Goal: Task Accomplishment & Management: Complete application form

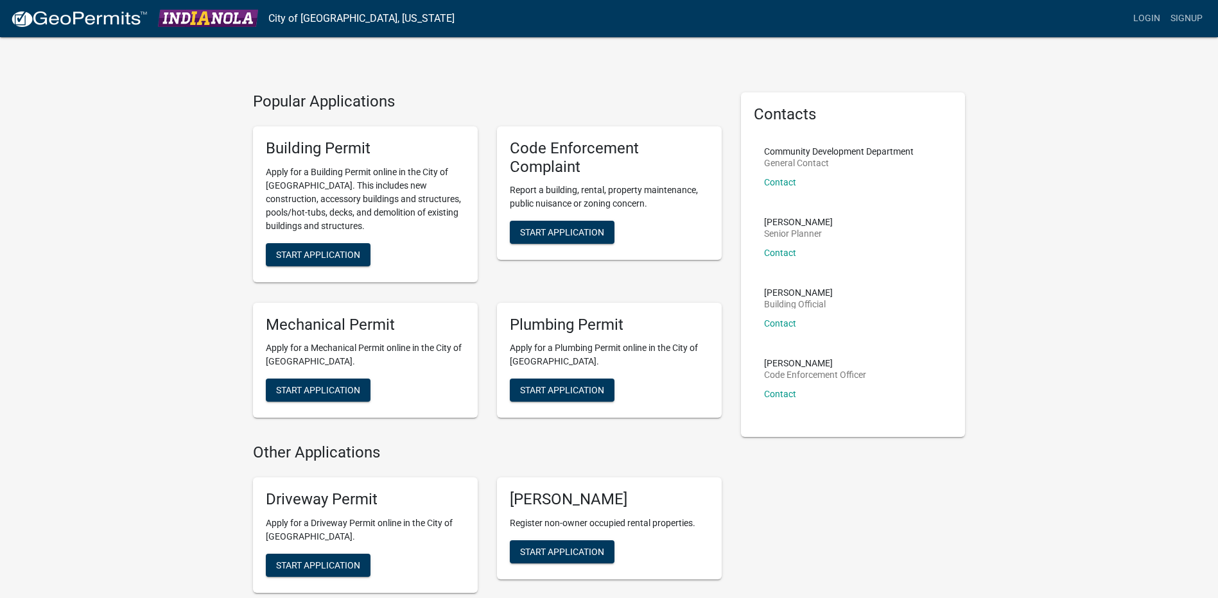
click at [121, 405] on div "Popular Applications Building Permit Apply for a Building Permit online in the …" at bounding box center [609, 529] width 1218 height 1059
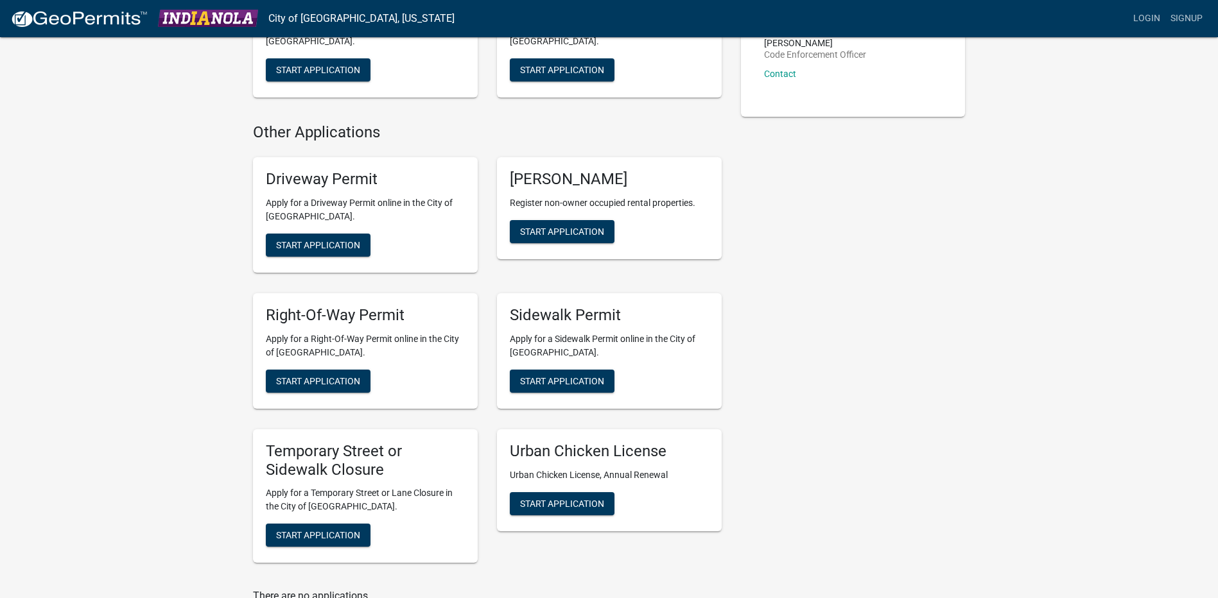
scroll to position [321, 0]
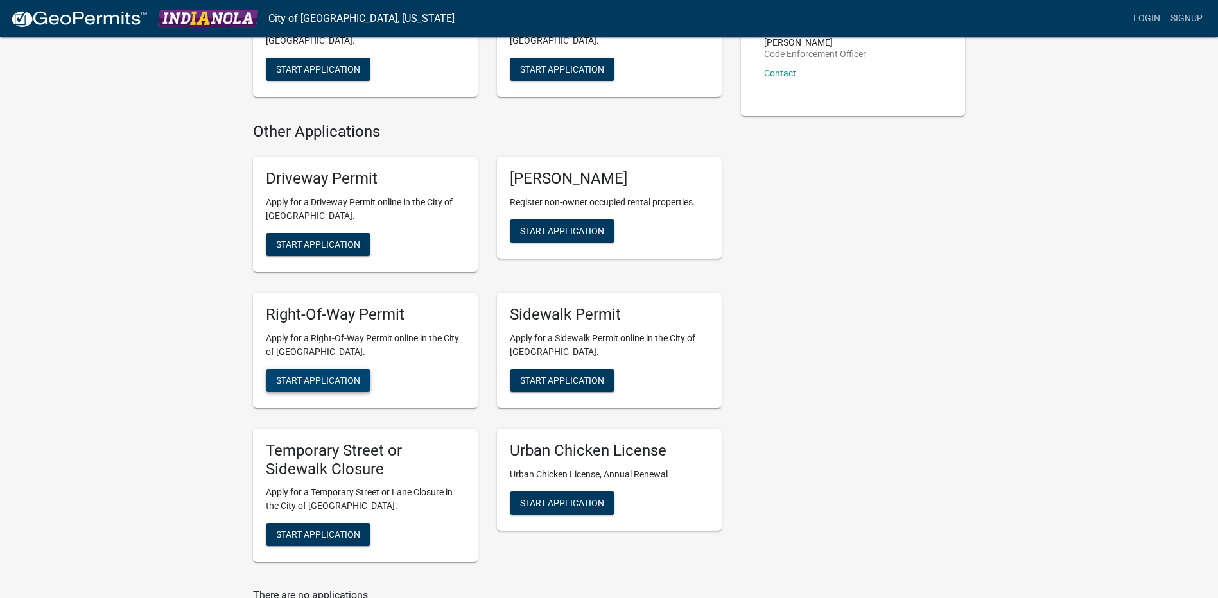
click at [336, 387] on button "Start Application" at bounding box center [318, 380] width 105 height 23
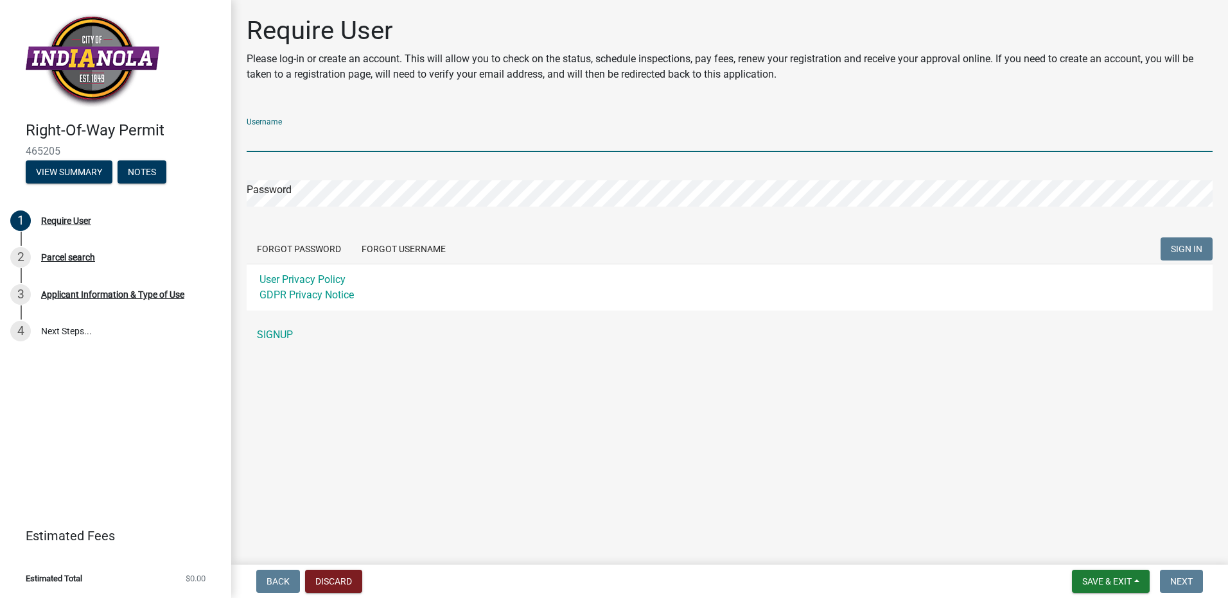
click at [302, 143] on input "Username" at bounding box center [730, 139] width 966 height 26
click at [338, 135] on input "MidAmerican" at bounding box center [730, 139] width 966 height 26
type input "MidAmerican Energy Distribution Engineering"
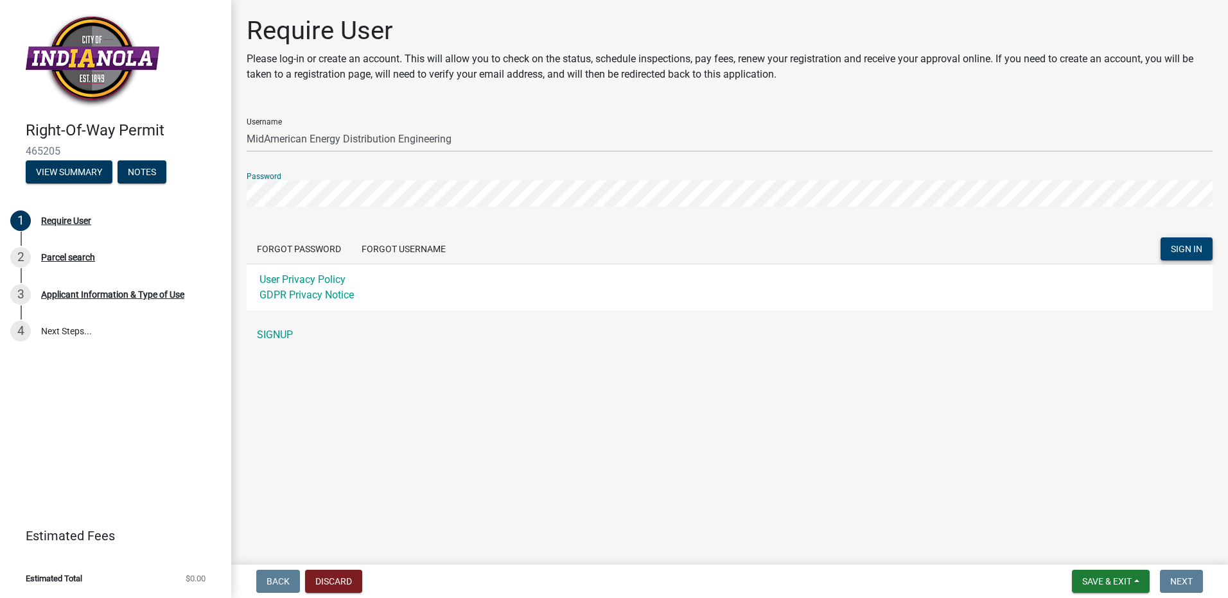
click at [1171, 247] on span "SIGN IN" at bounding box center [1186, 249] width 31 height 10
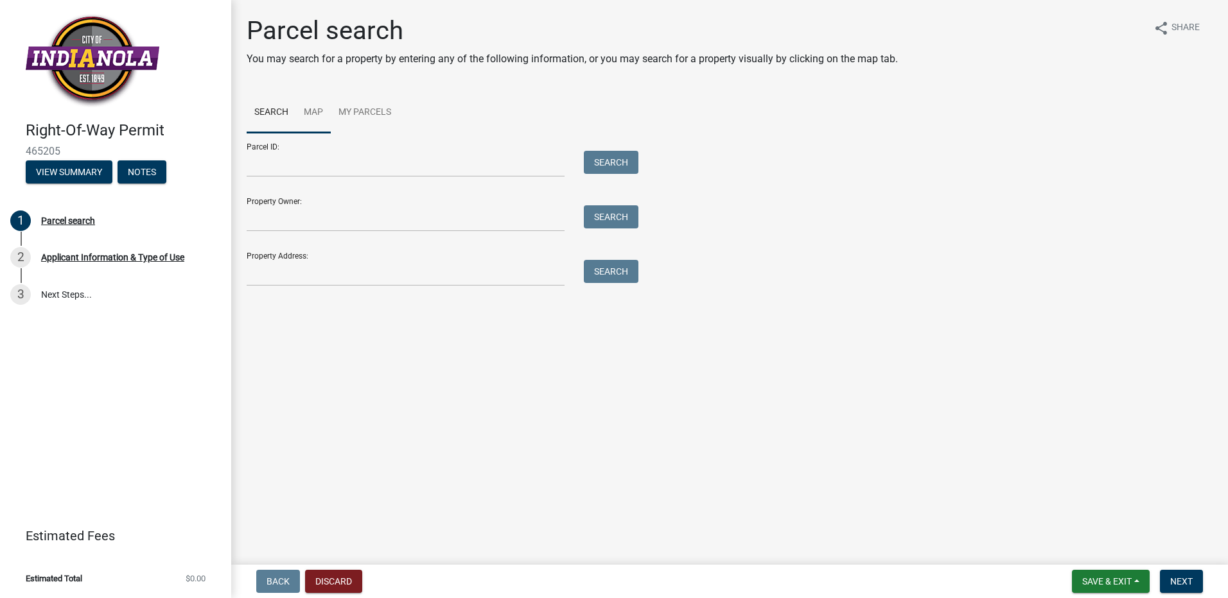
click at [311, 109] on link "Map" at bounding box center [313, 112] width 35 height 41
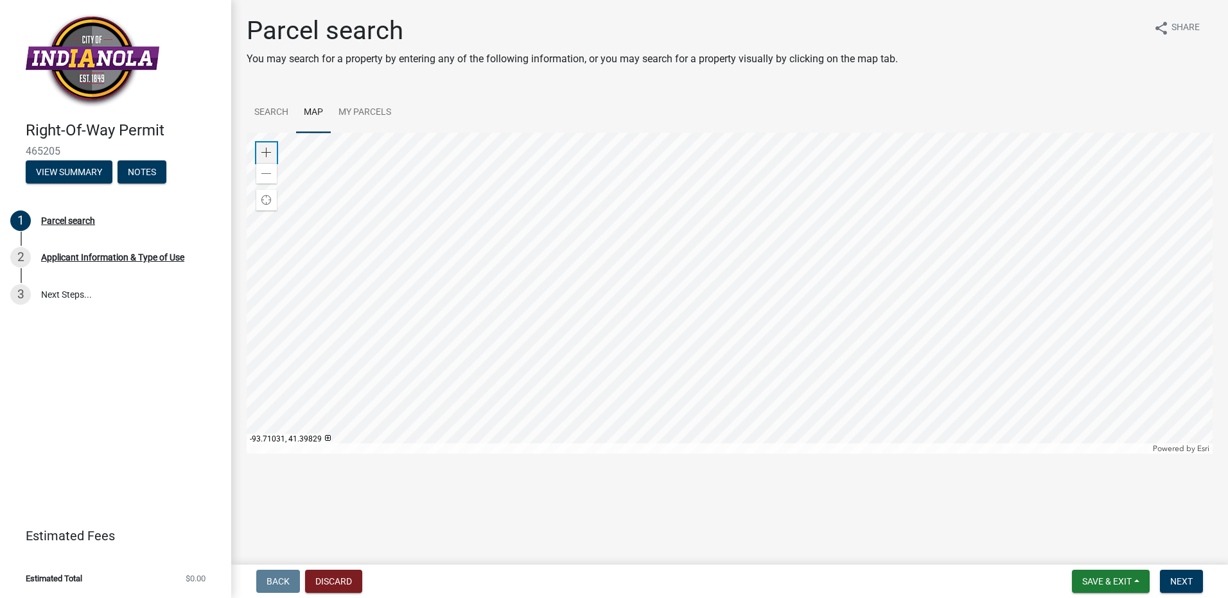
click at [272, 153] on div "Zoom in" at bounding box center [266, 153] width 21 height 21
click at [268, 109] on link "Search" at bounding box center [271, 112] width 49 height 41
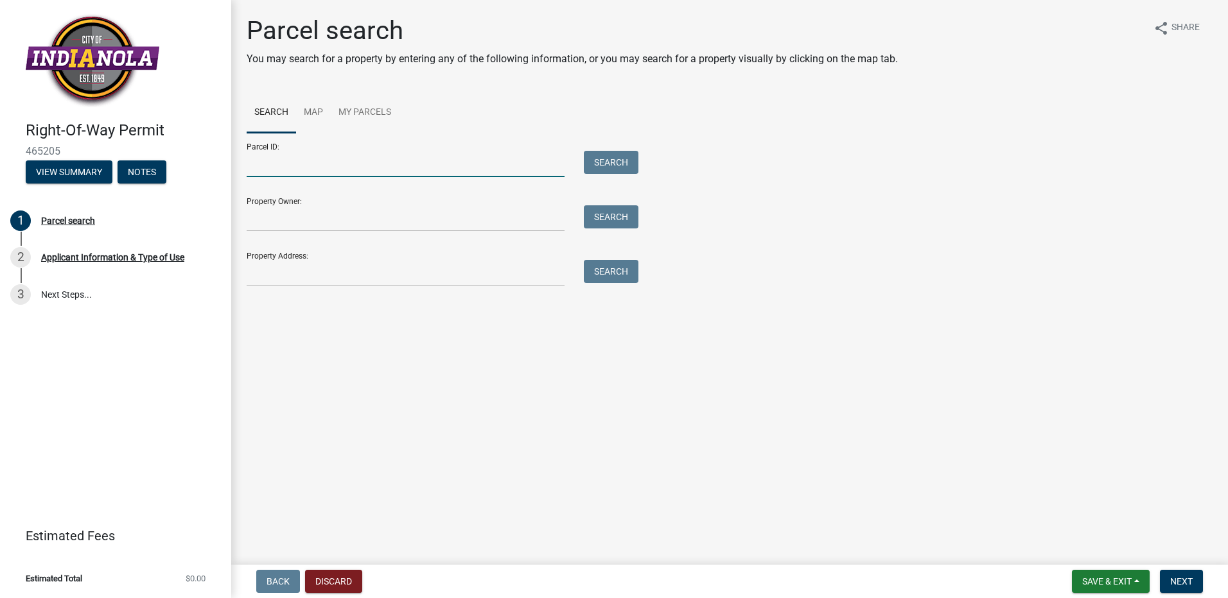
click at [451, 168] on input "Parcel ID:" at bounding box center [406, 164] width 318 height 26
click at [398, 222] on input "Property Owner:" at bounding box center [406, 218] width 318 height 26
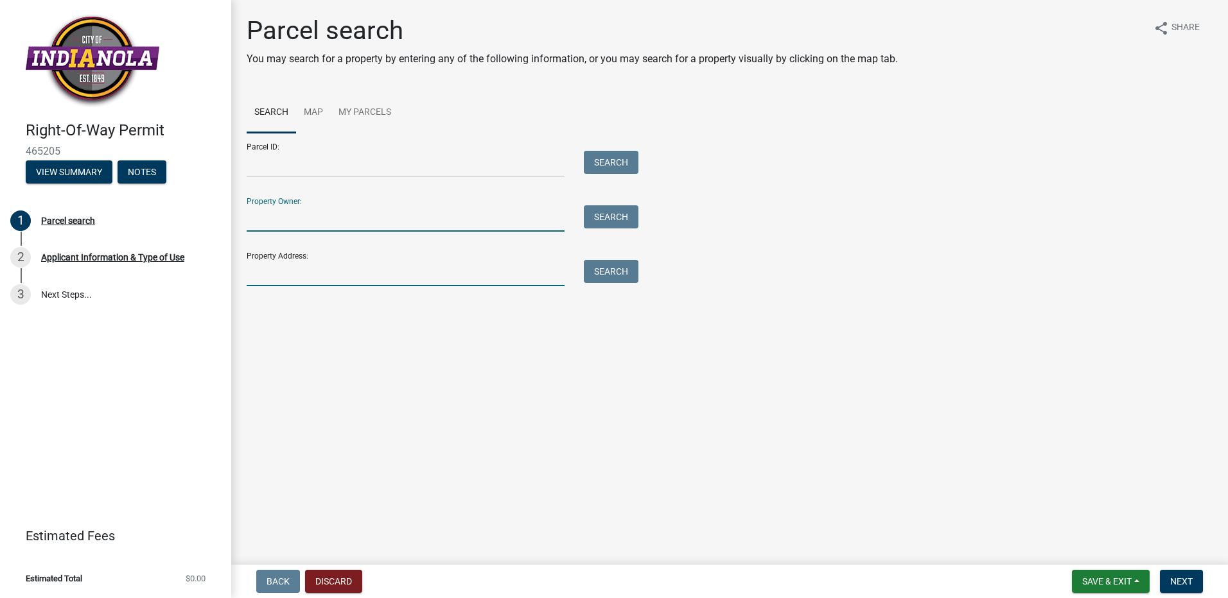
click at [498, 279] on input "Property Address:" at bounding box center [406, 273] width 318 height 26
type input "800 N jefferson"
click at [608, 275] on button "Search" at bounding box center [611, 271] width 55 height 23
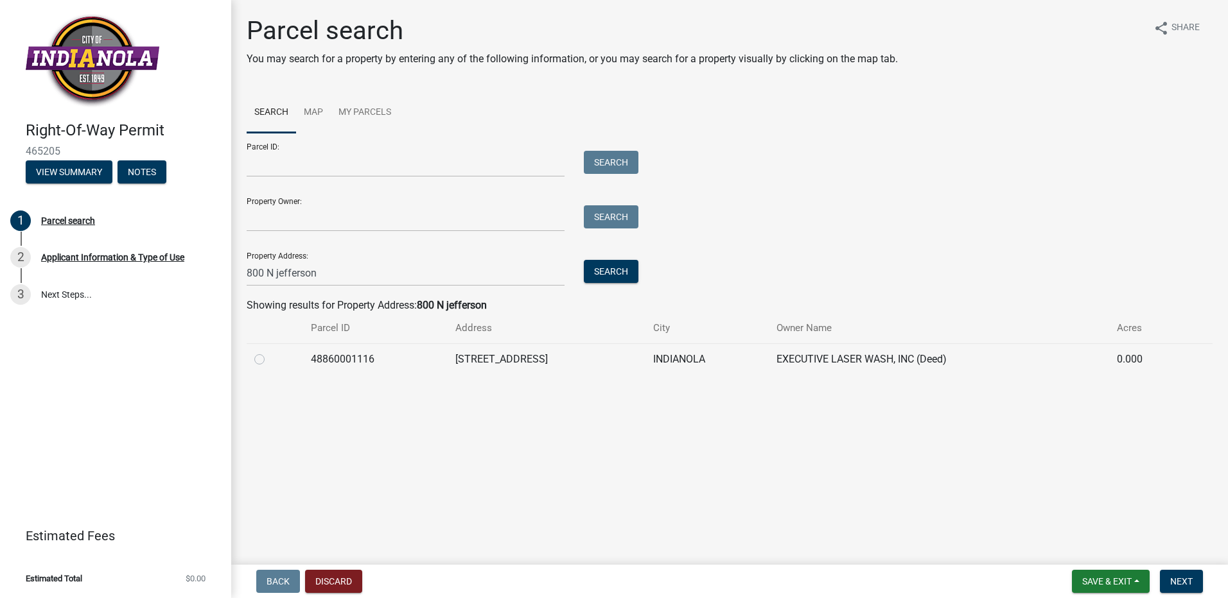
click at [270, 352] on label at bounding box center [270, 352] width 0 height 0
click at [270, 360] on input "radio" at bounding box center [274, 356] width 8 height 8
radio input "true"
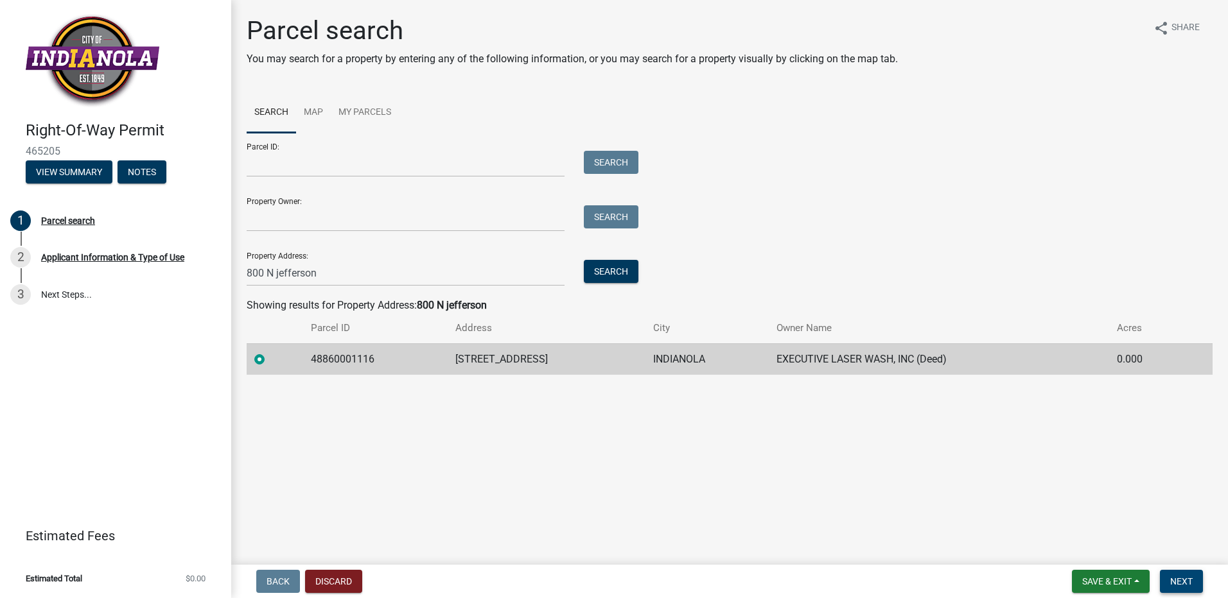
click at [1176, 577] on span "Next" at bounding box center [1181, 582] width 22 height 10
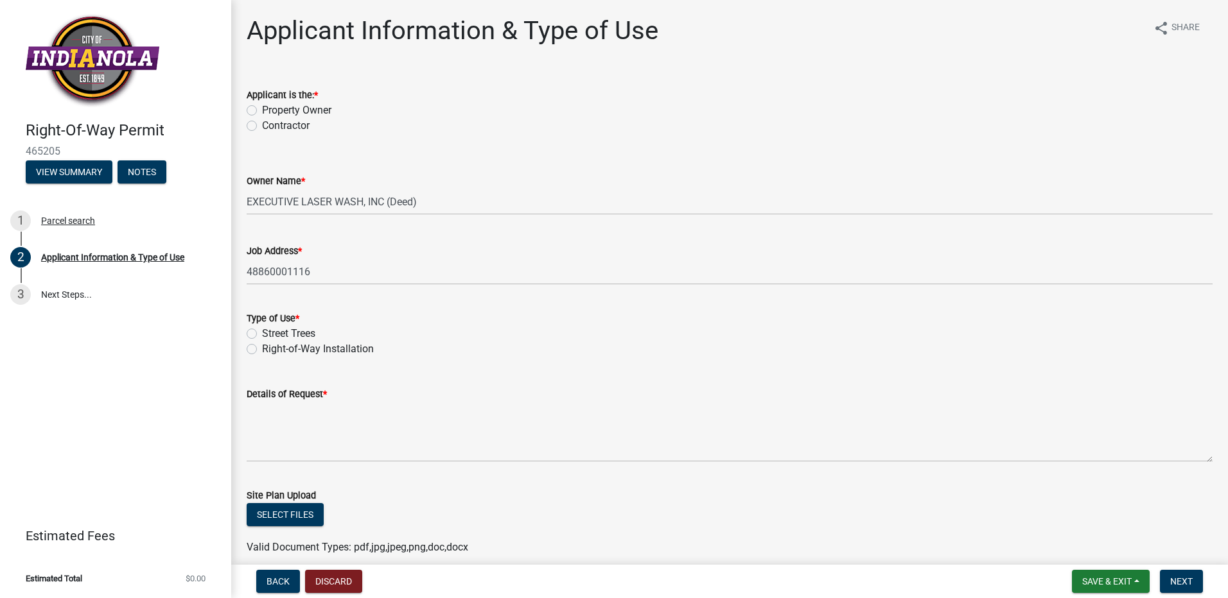
drag, startPoint x: 256, startPoint y: 130, endPoint x: 289, endPoint y: 140, distance: 34.9
click at [262, 130] on label "Contractor" at bounding box center [286, 125] width 48 height 15
click at [262, 126] on input "Contractor" at bounding box center [266, 122] width 8 height 8
radio input "true"
click at [262, 347] on label "Right-of-Way Installation" at bounding box center [318, 349] width 112 height 15
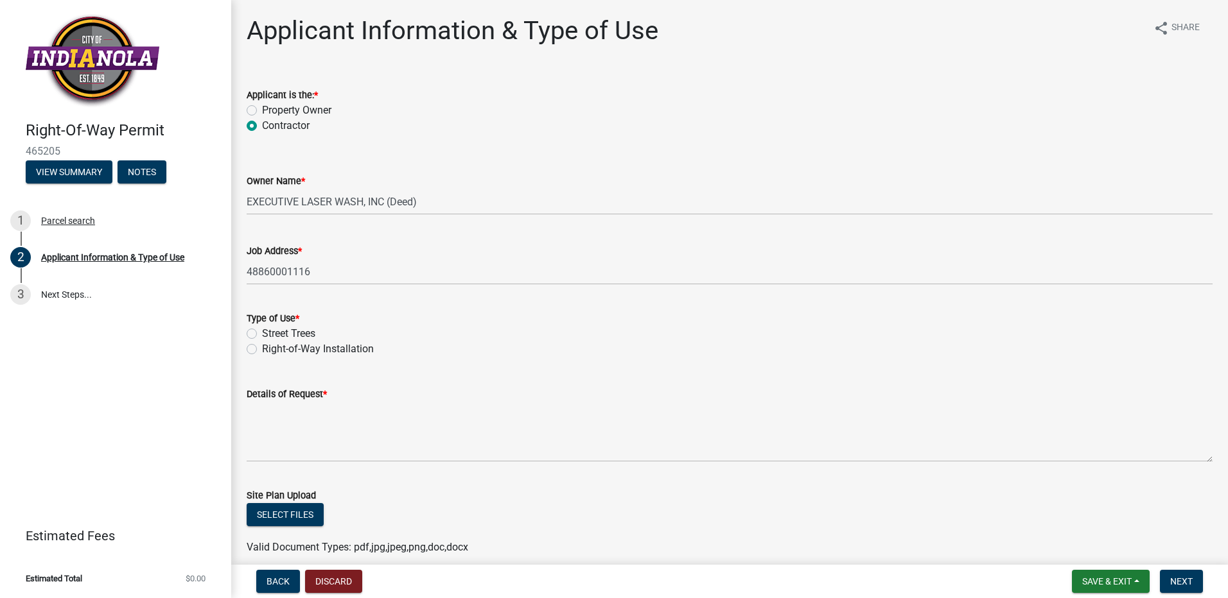
click at [262, 347] on input "Right-of-Way Installation" at bounding box center [266, 346] width 8 height 8
radio input "true"
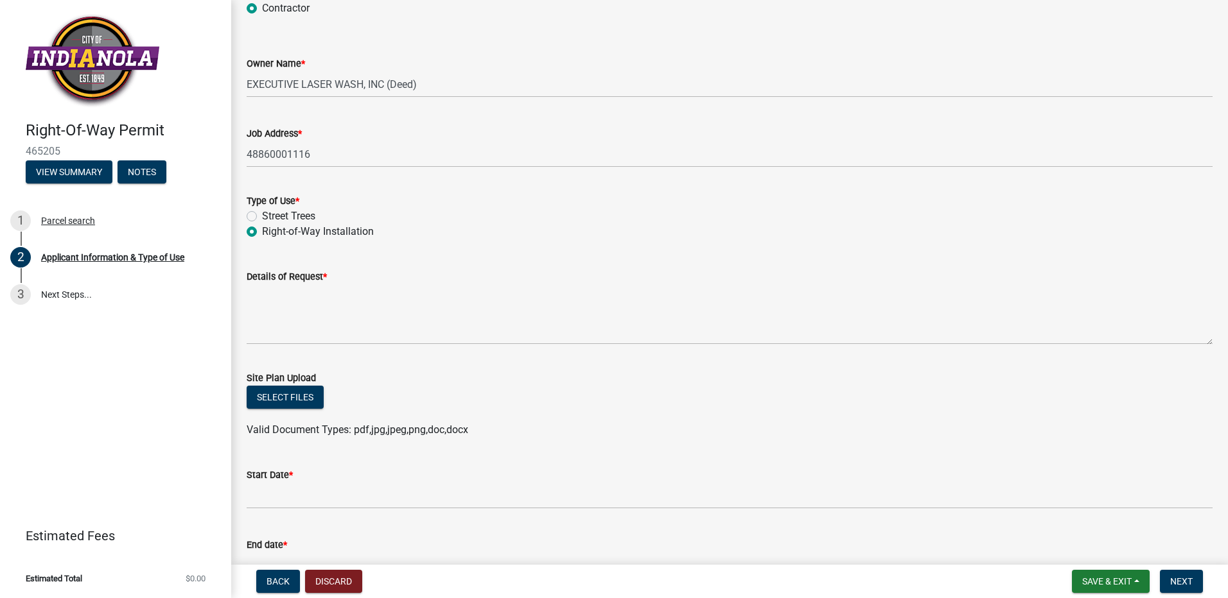
scroll to position [139, 0]
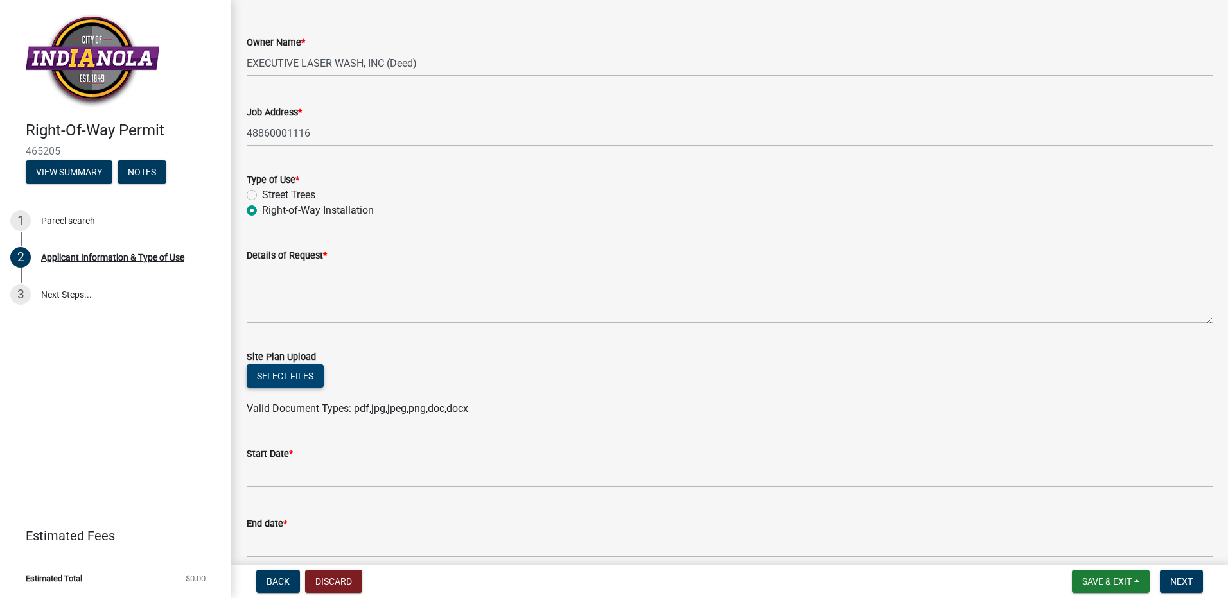
click at [310, 378] on button "Select files" at bounding box center [285, 376] width 77 height 23
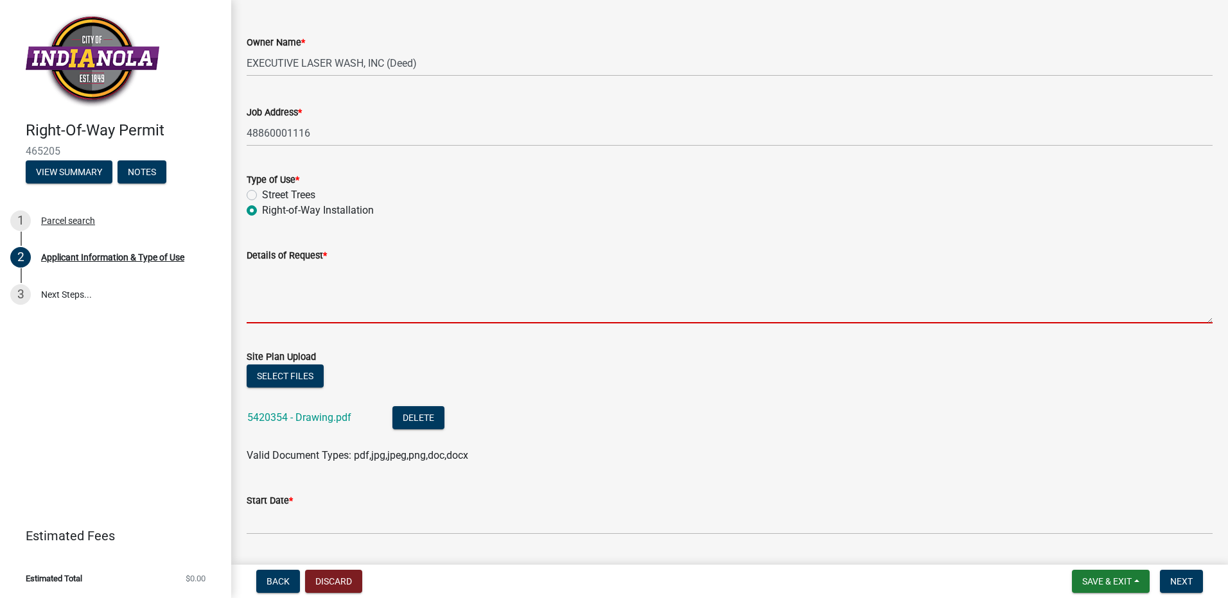
click at [408, 307] on textarea "Details of Request *" at bounding box center [730, 293] width 966 height 60
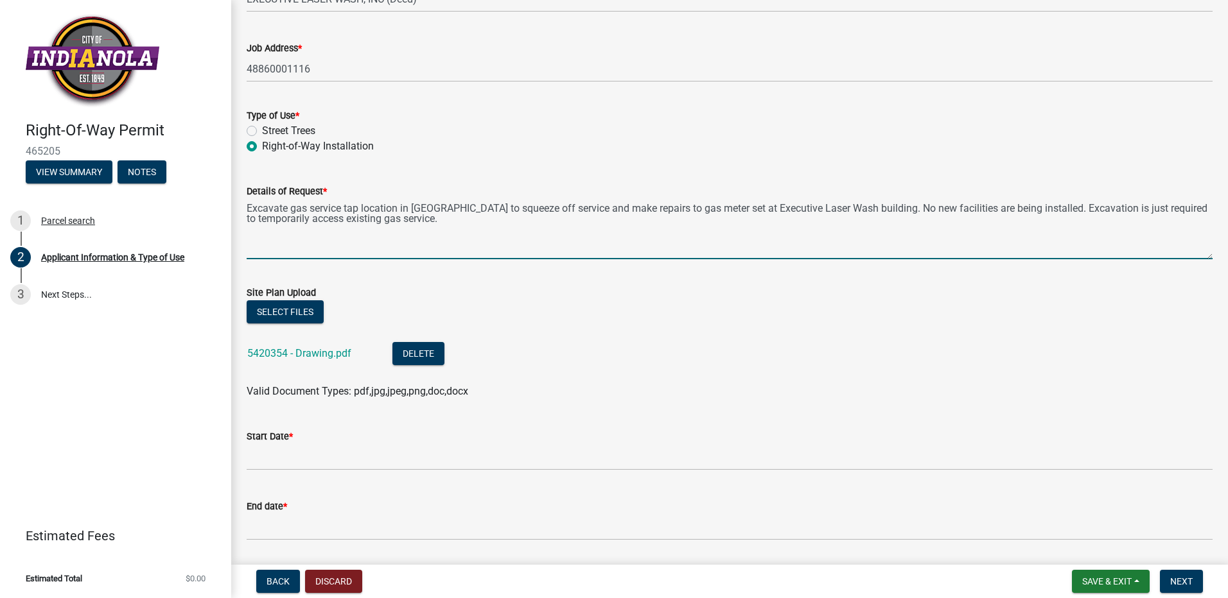
scroll to position [267, 0]
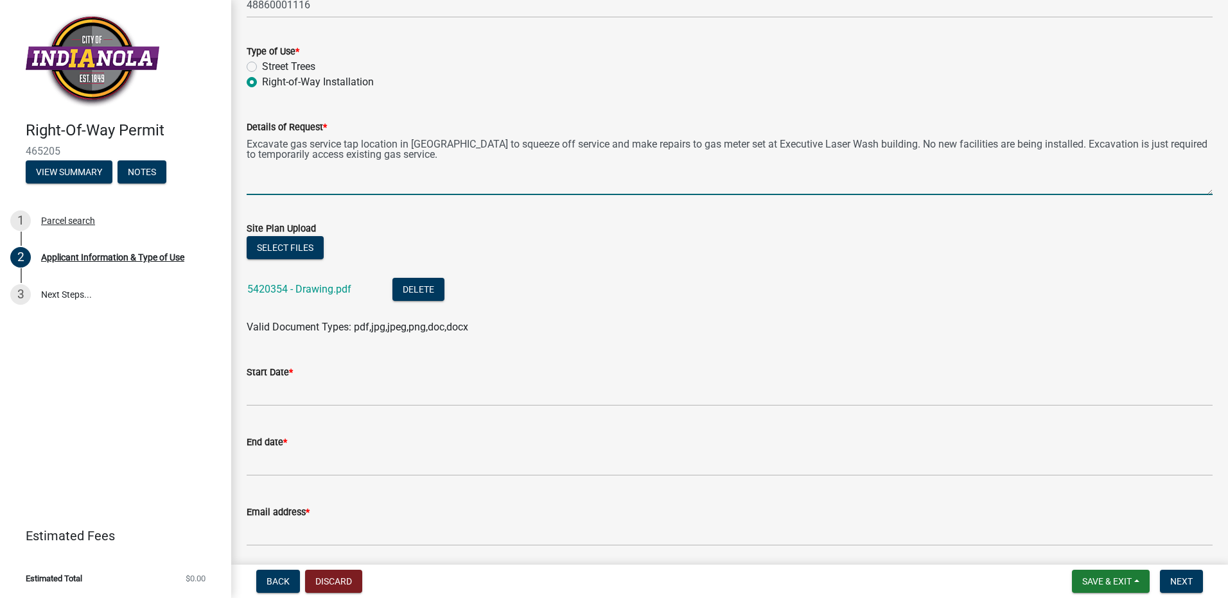
type textarea "Excavate gas service tap location in [GEOGRAPHIC_DATA] to squeeze off service a…"
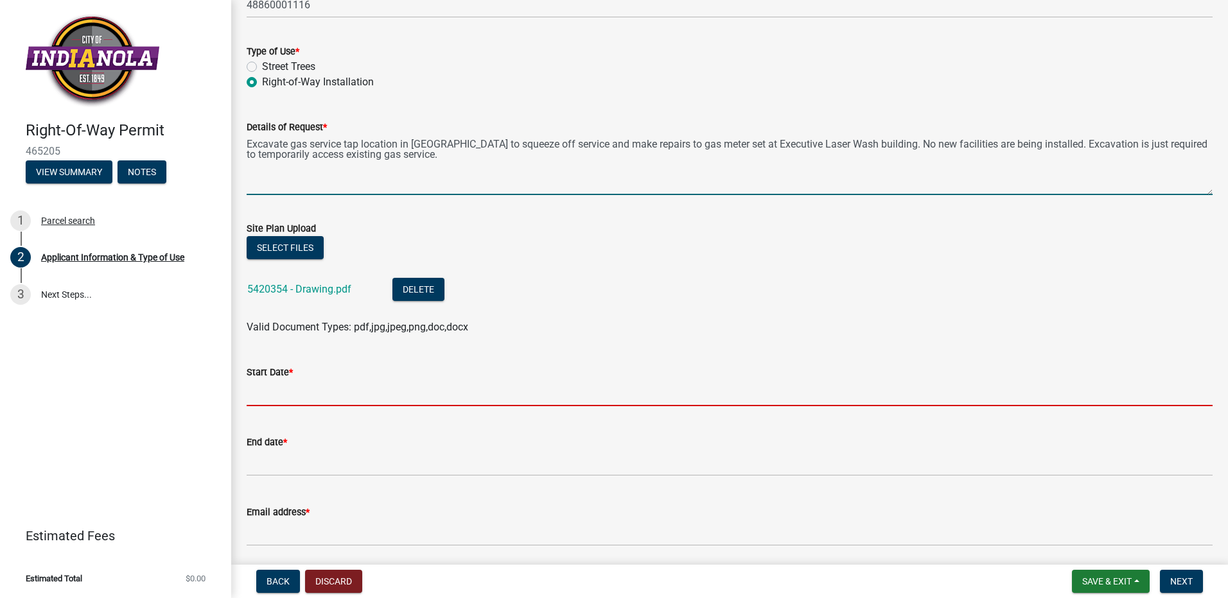
click at [254, 396] on input "Start Date *" at bounding box center [730, 393] width 966 height 26
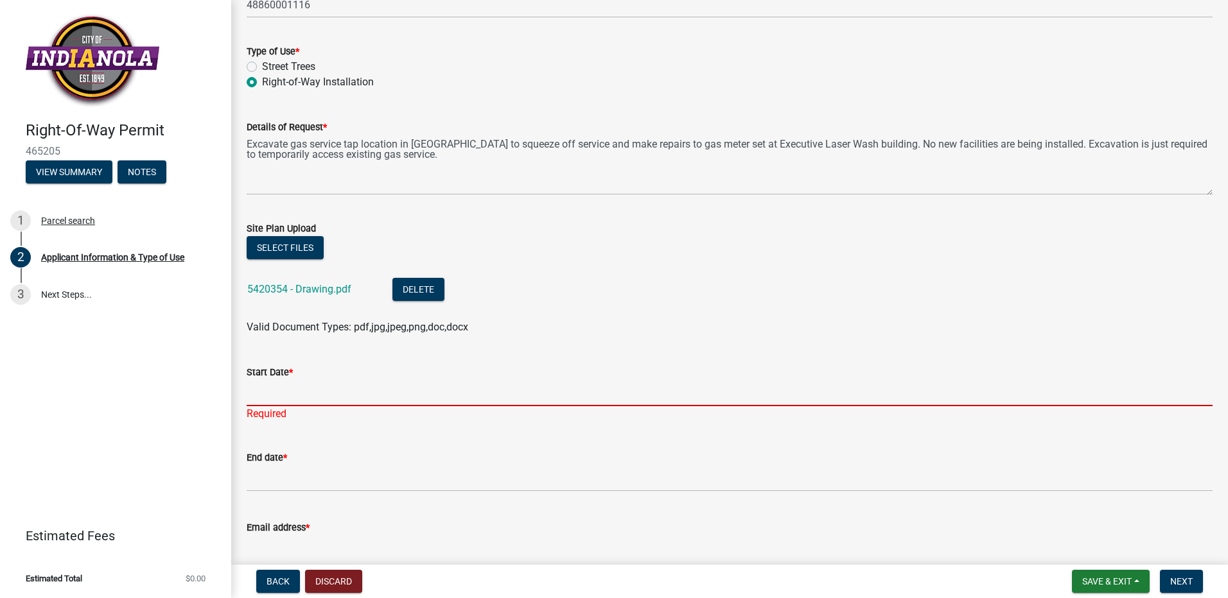
click at [291, 385] on input "Start Date *" at bounding box center [730, 393] width 966 height 26
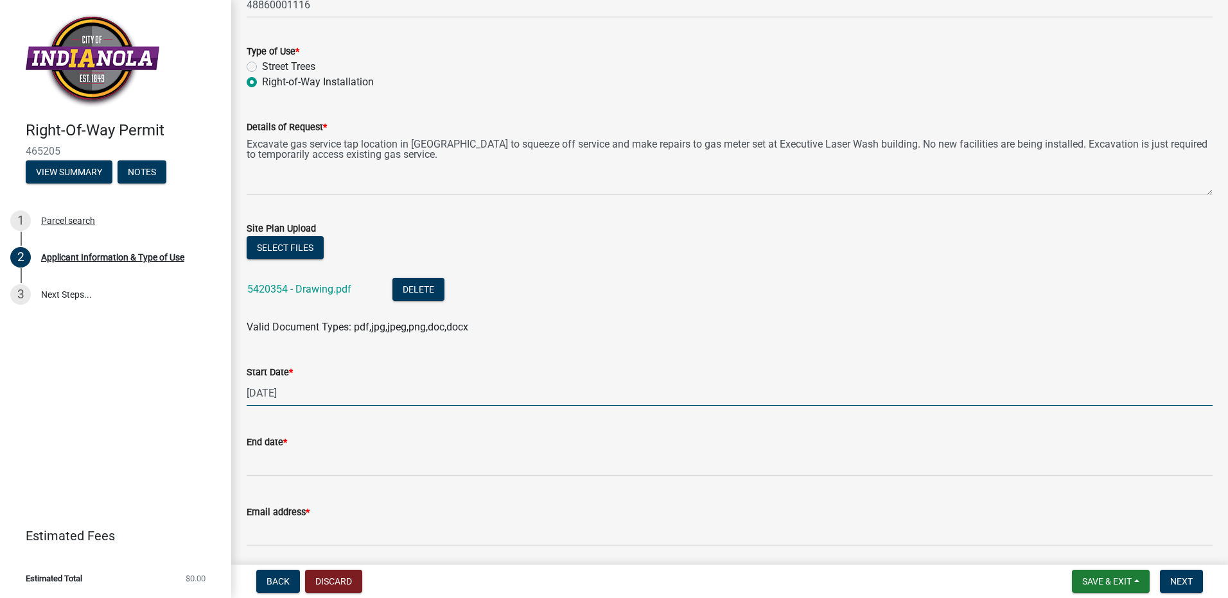
click at [331, 395] on input "[DATE]" at bounding box center [730, 393] width 966 height 26
click at [301, 394] on input "[DATE]" at bounding box center [730, 393] width 966 height 26
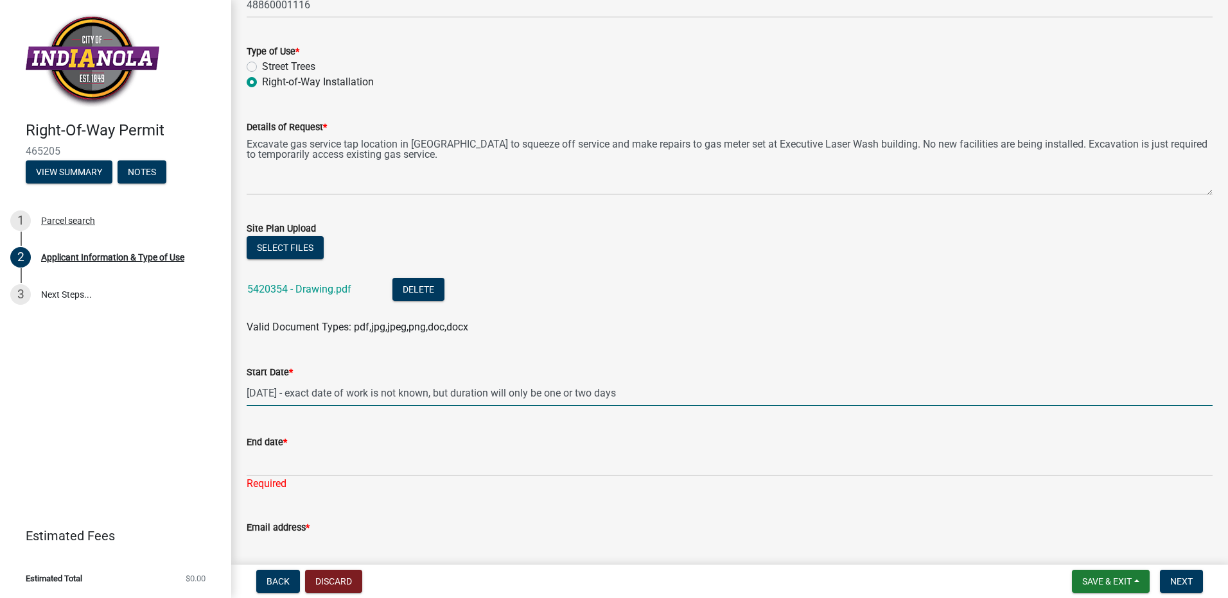
type input "[DATE] - exact date of work is not known, but duration will only be one or two …"
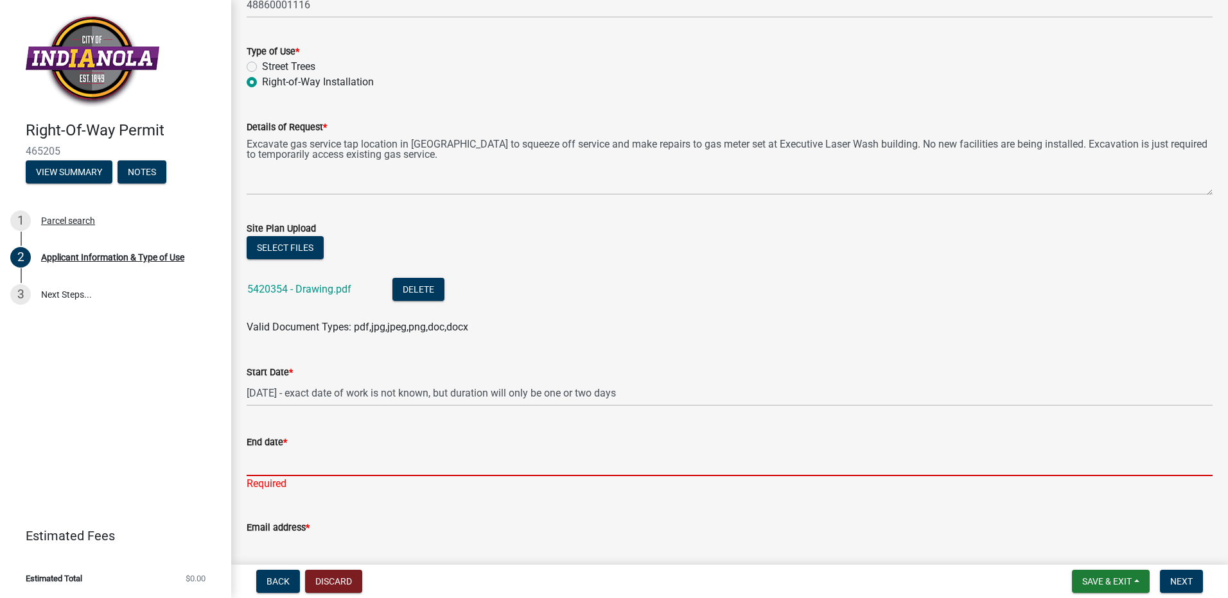
click at [267, 466] on input "End date *" at bounding box center [730, 463] width 966 height 26
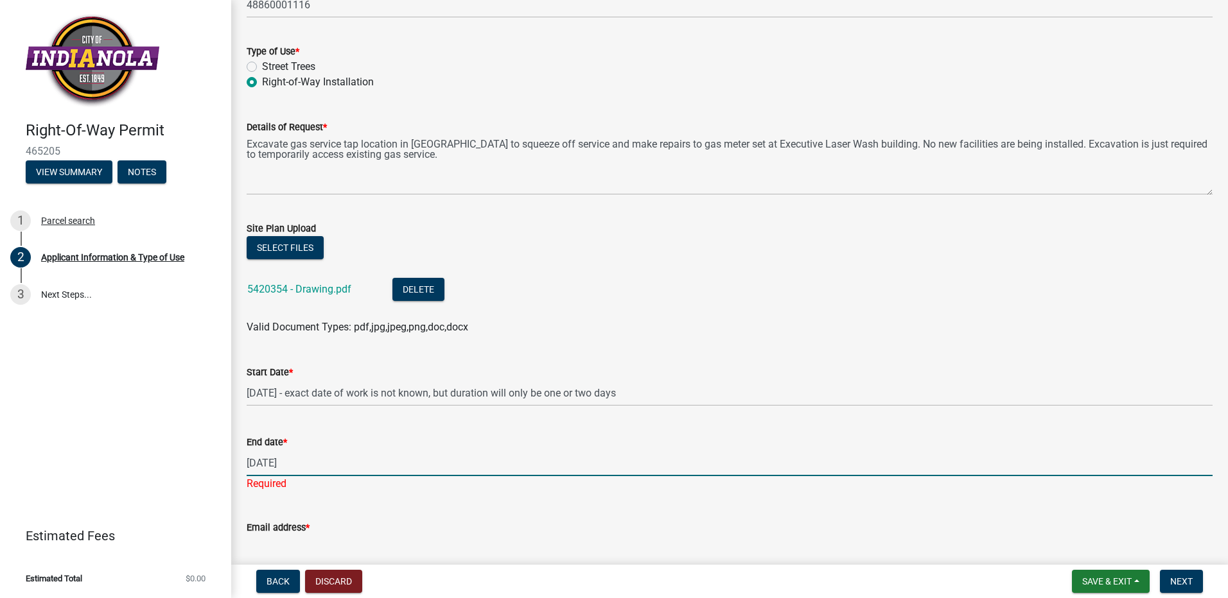
scroll to position [329, 0]
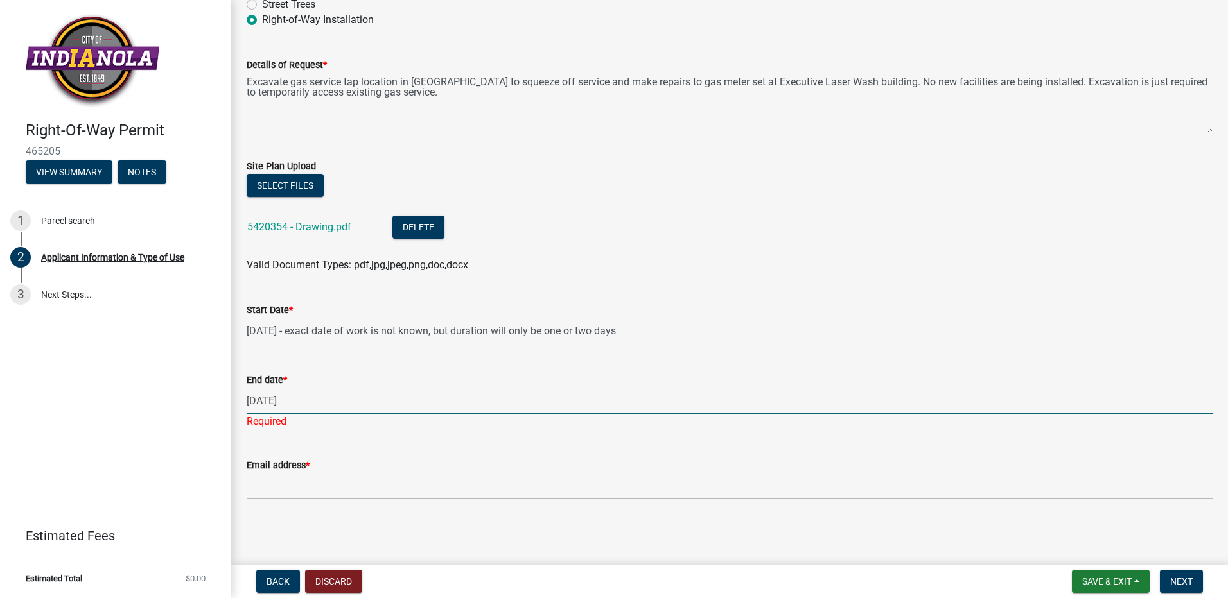
type input "[DATE]"
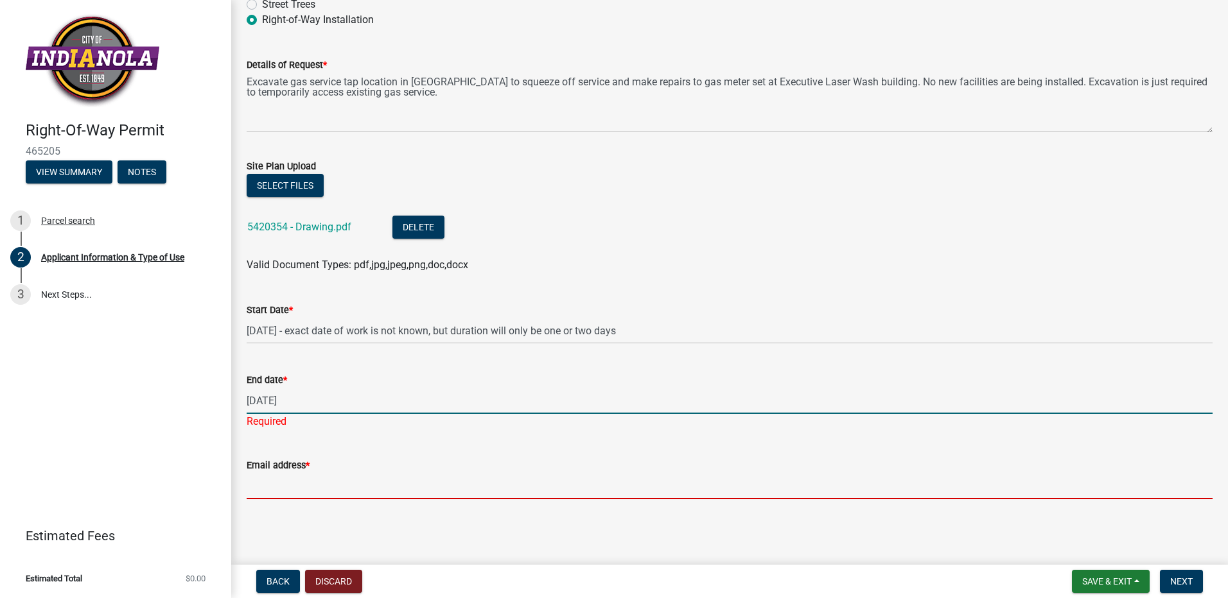
click at [476, 487] on input "Email address *" at bounding box center [730, 486] width 966 height 26
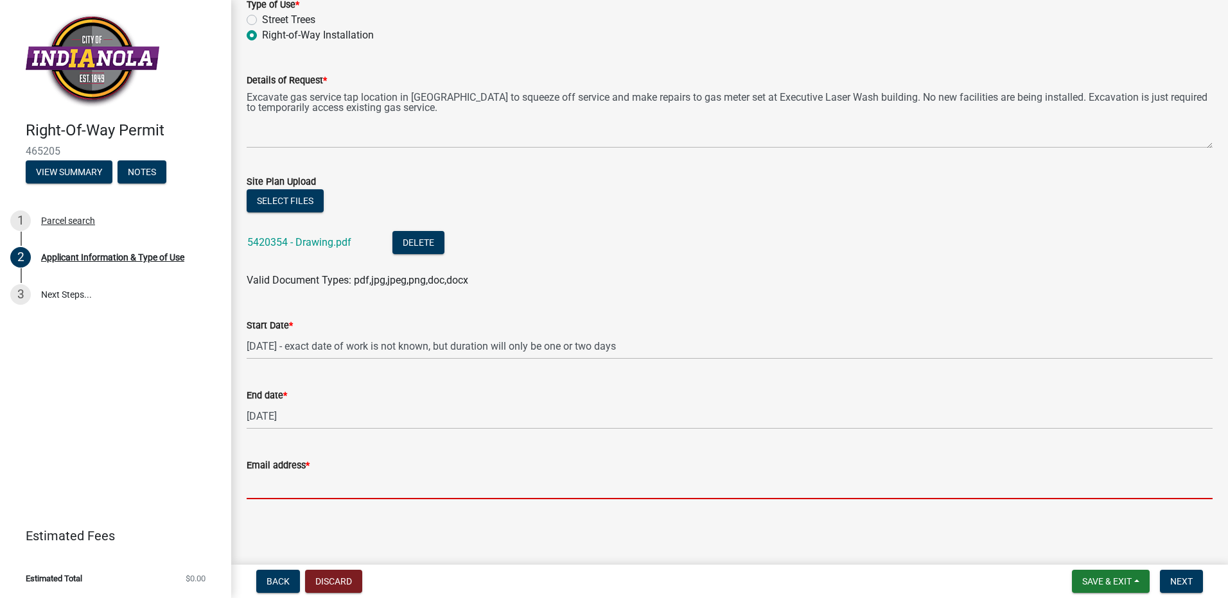
type input "[PERSON_NAME][EMAIL_ADDRESS][PERSON_NAME][DOMAIN_NAME]"
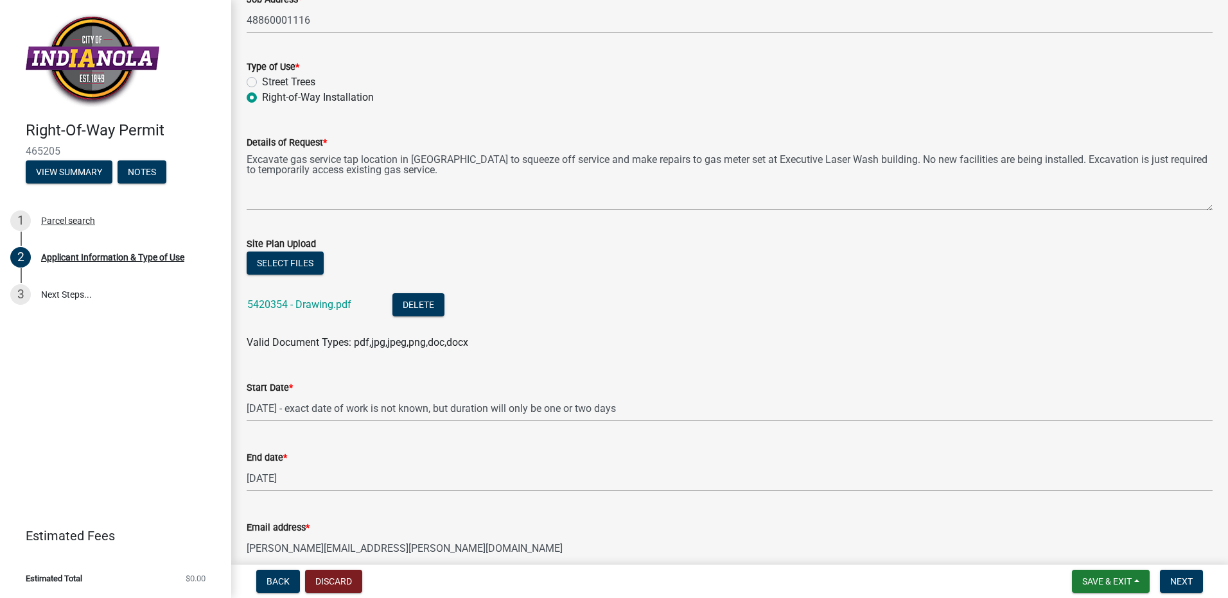
scroll to position [250, 0]
click at [1181, 571] on button "Next" at bounding box center [1181, 581] width 43 height 23
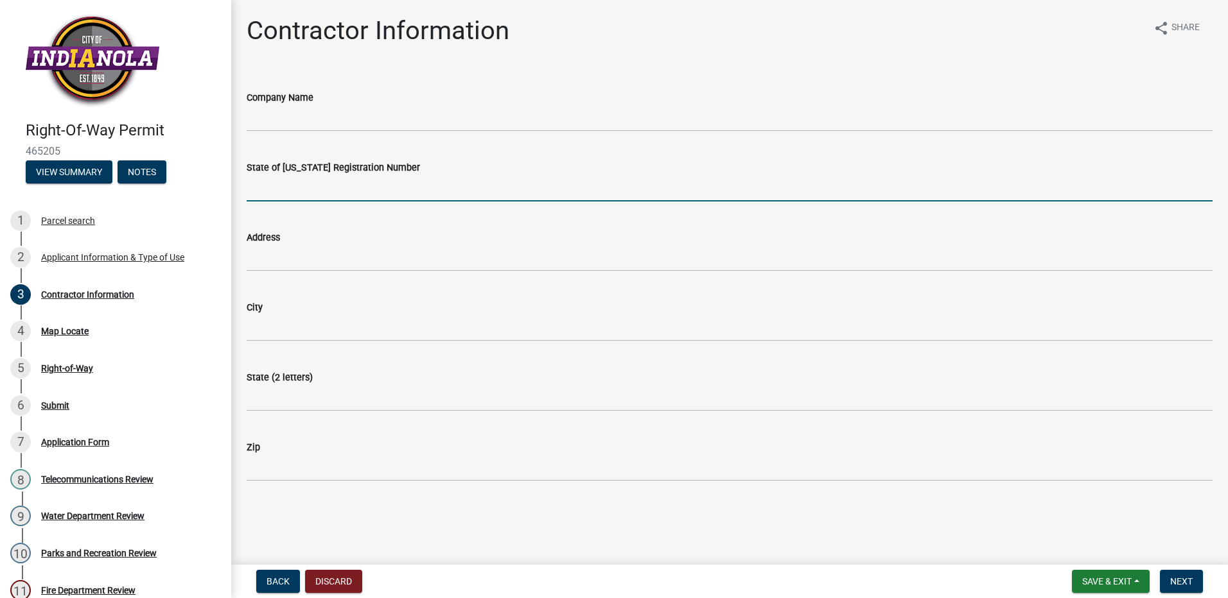
drag, startPoint x: 338, startPoint y: 189, endPoint x: 344, endPoint y: 194, distance: 7.3
click at [338, 189] on input "State of [US_STATE] Registration Number" at bounding box center [730, 188] width 966 height 26
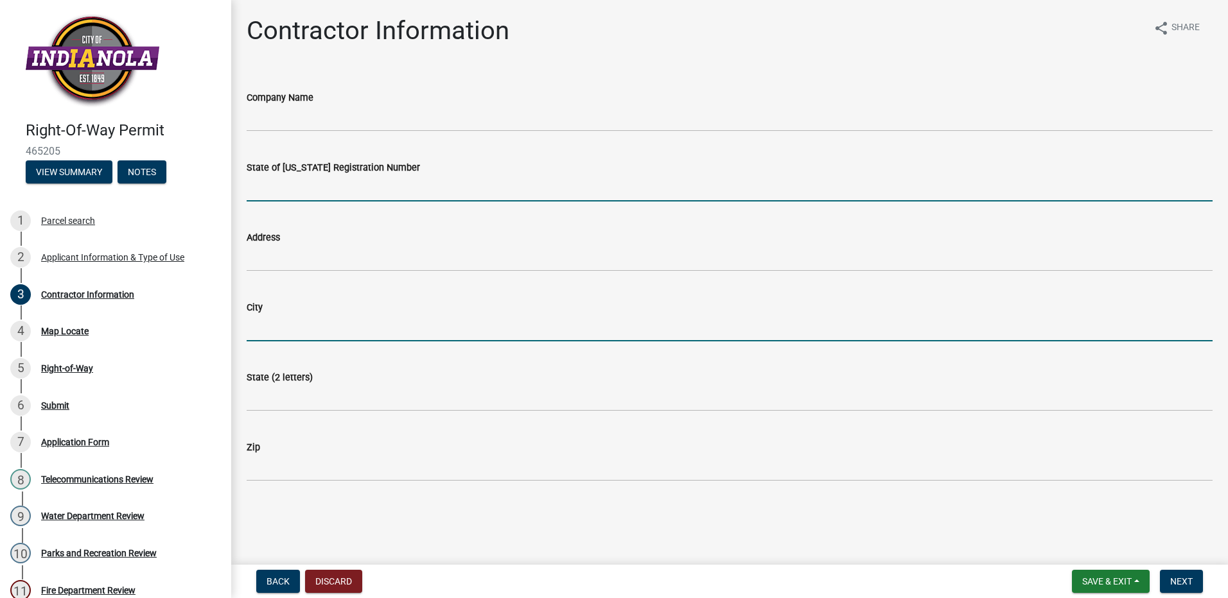
click at [816, 327] on input "City" at bounding box center [730, 328] width 966 height 26
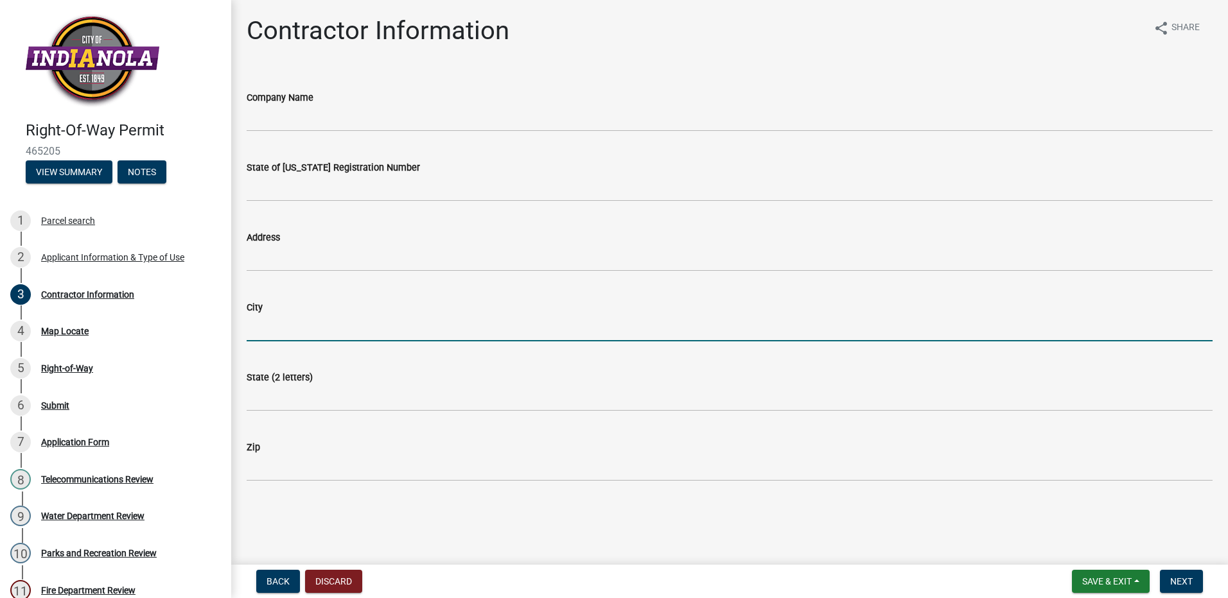
click at [692, 91] on div "Company Name" at bounding box center [730, 97] width 966 height 15
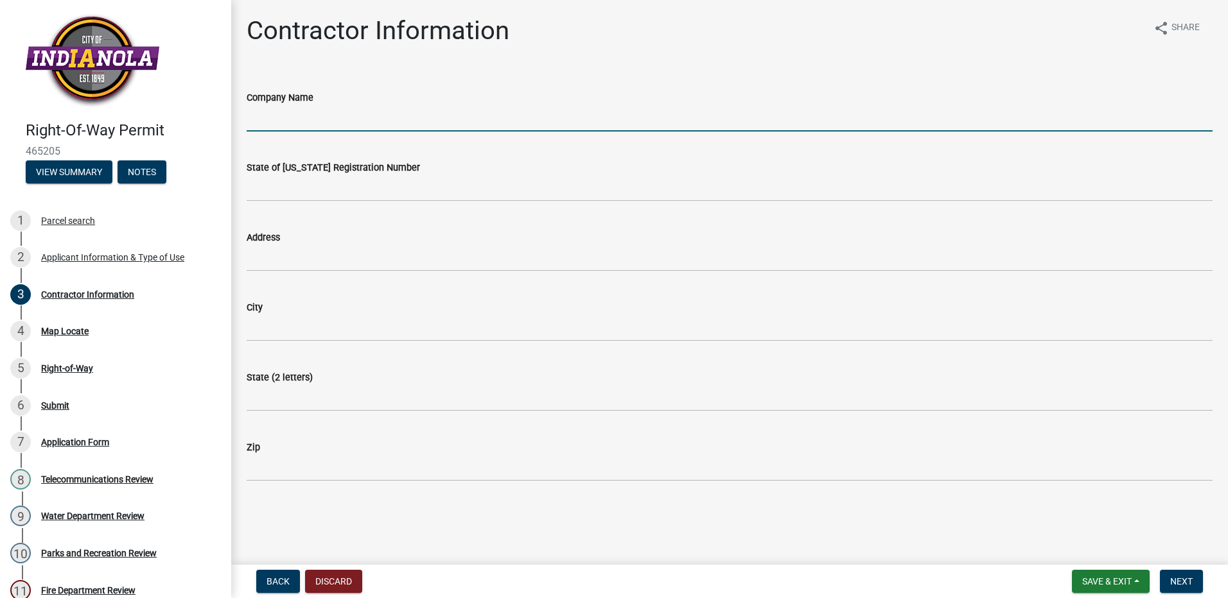
click at [334, 124] on input "Company Name" at bounding box center [730, 118] width 966 height 26
type input "MidAmericanEnergyCo"
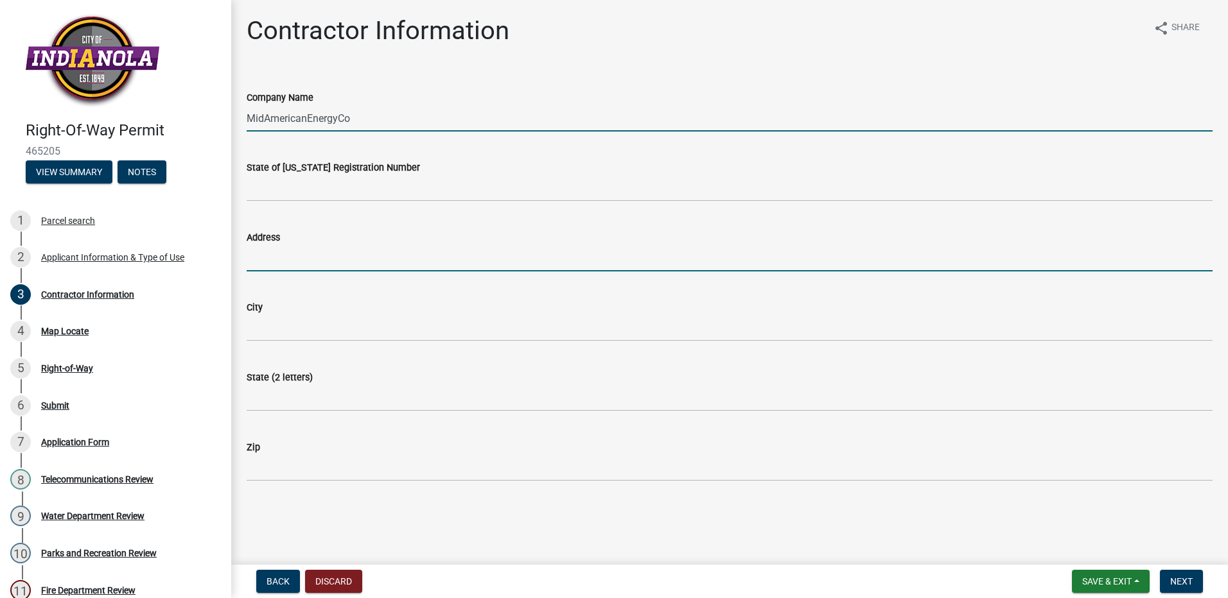
type input "[STREET_ADDRESS][PERSON_NAME]"
type input "Urbandale"
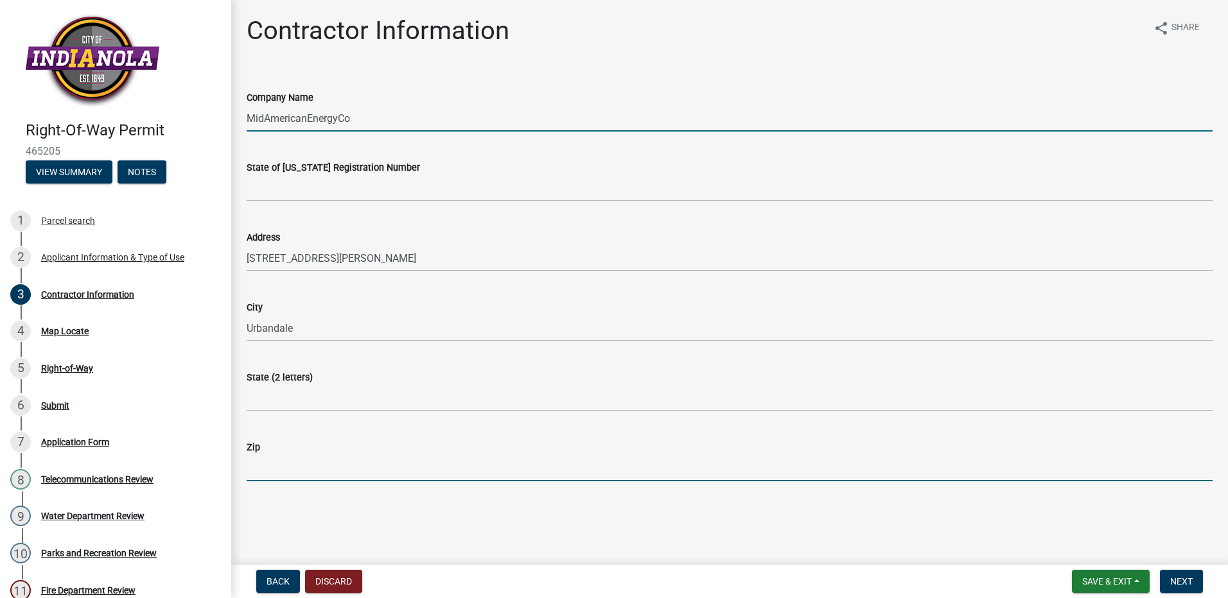
type input "50322"
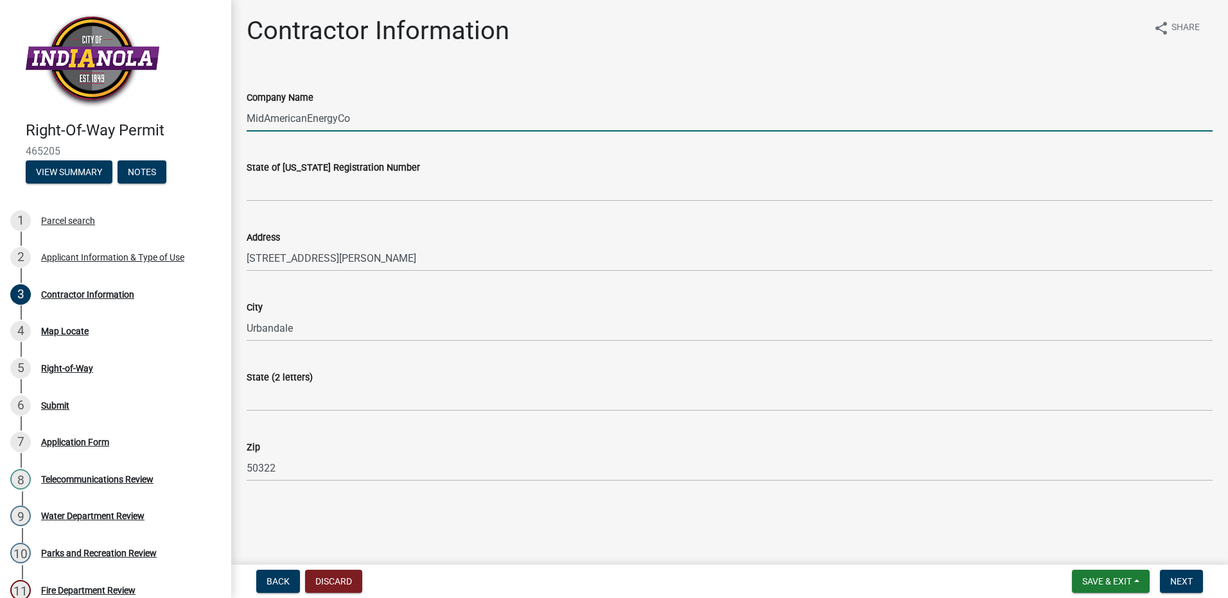
type input "MidAmerican Energy Company"
type input "[US_STATE]"
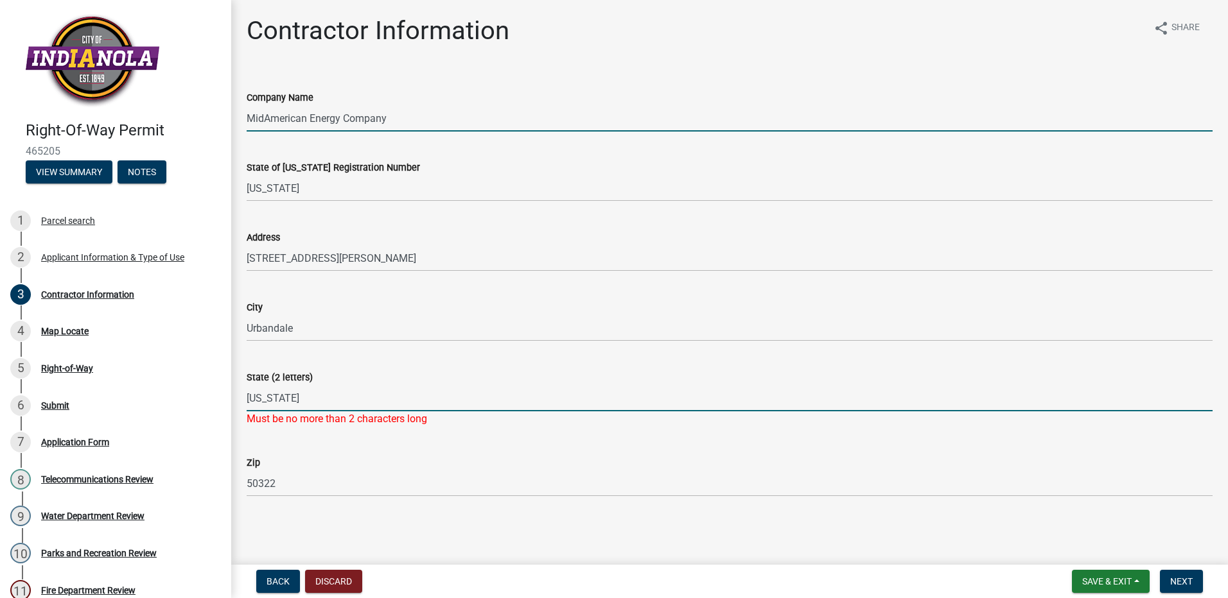
click at [412, 386] on input "[US_STATE]" at bounding box center [730, 398] width 966 height 26
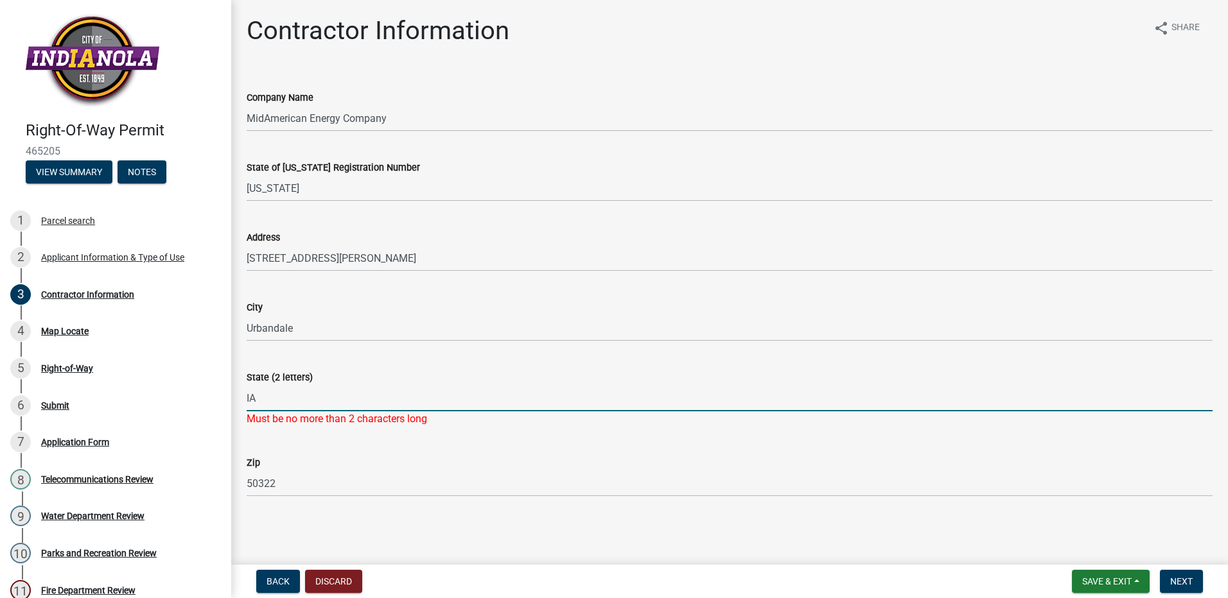
type input "IA"
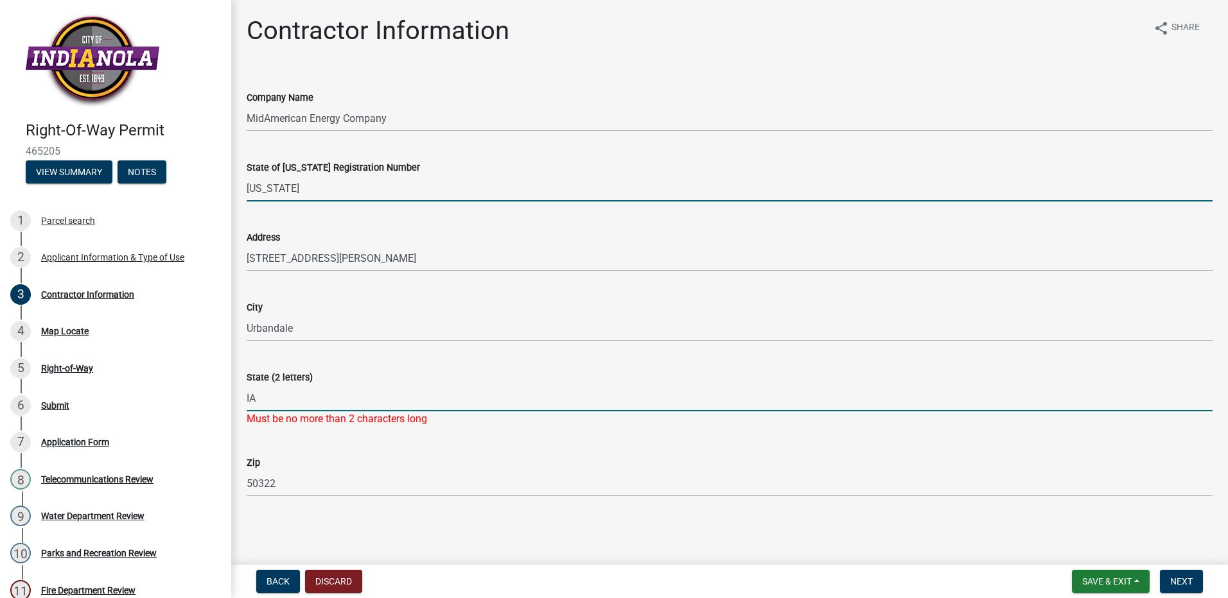
click at [626, 178] on input "[US_STATE]" at bounding box center [730, 188] width 966 height 26
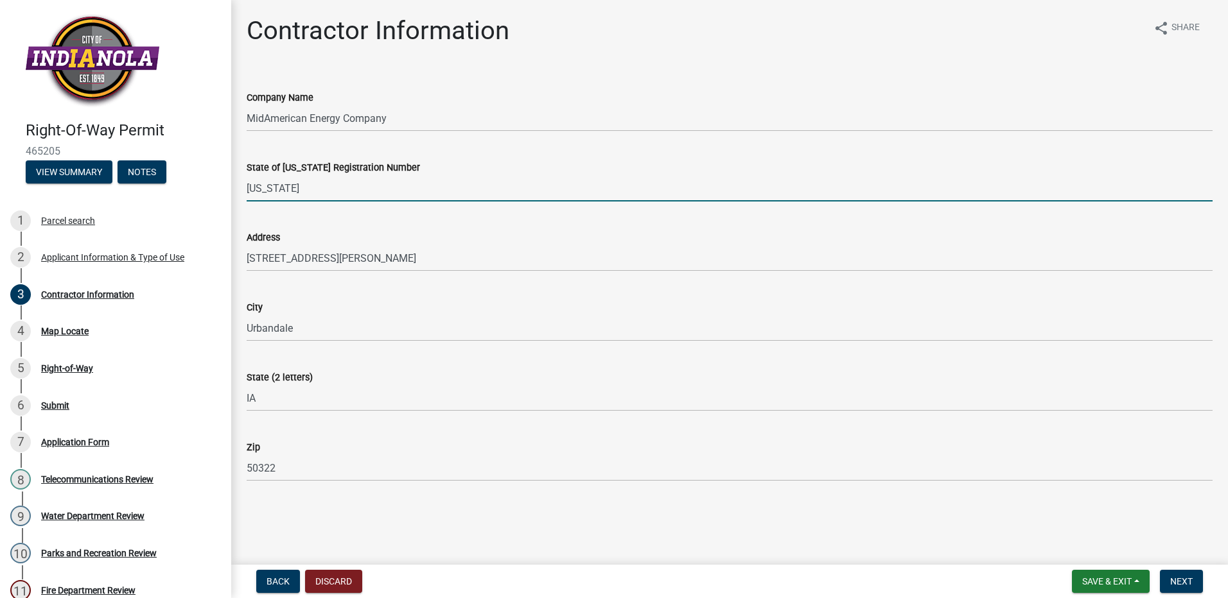
drag, startPoint x: 326, startPoint y: 193, endPoint x: 198, endPoint y: 191, distance: 127.8
click at [206, 191] on div "Right-Of-Way Permit 465205 View Summary Notes 1 Parcel search 2 Applicant Infor…" at bounding box center [614, 299] width 1228 height 598
click at [1182, 582] on span "Next" at bounding box center [1181, 582] width 22 height 10
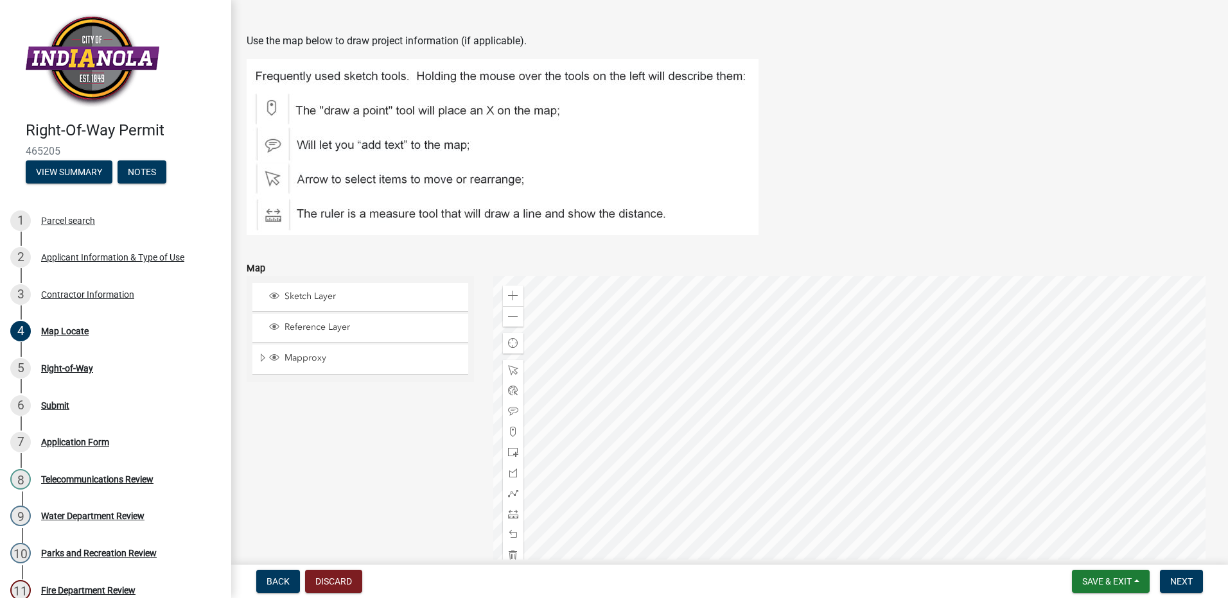
scroll to position [128, 0]
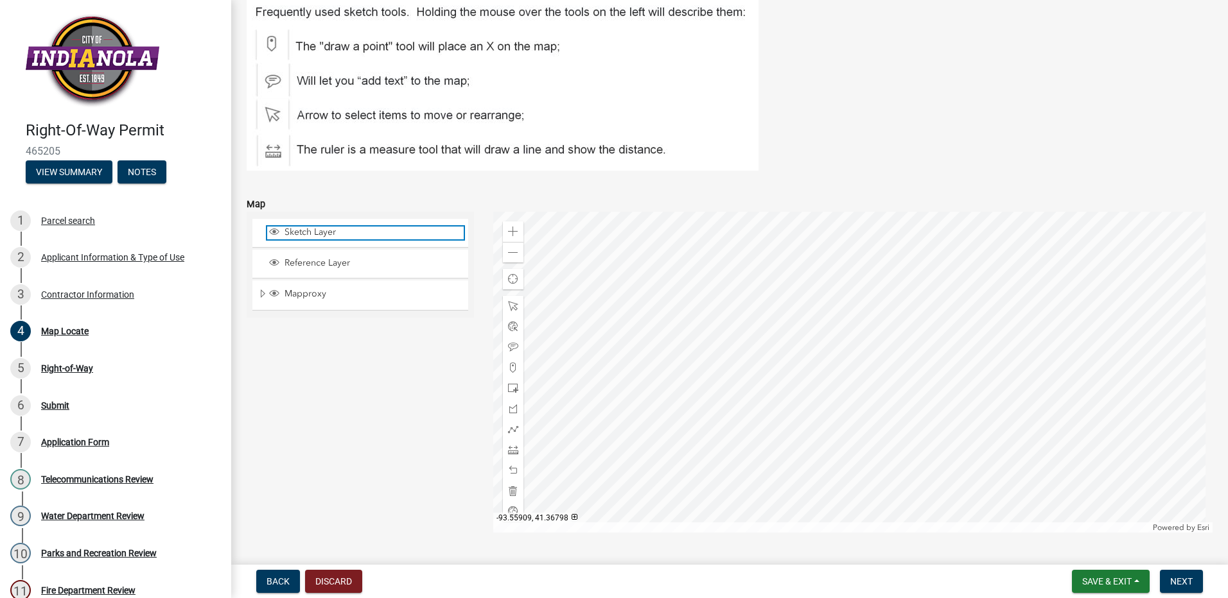
click at [382, 237] on span "Sketch Layer" at bounding box center [372, 233] width 182 height 12
click at [882, 408] on div at bounding box center [853, 372] width 720 height 321
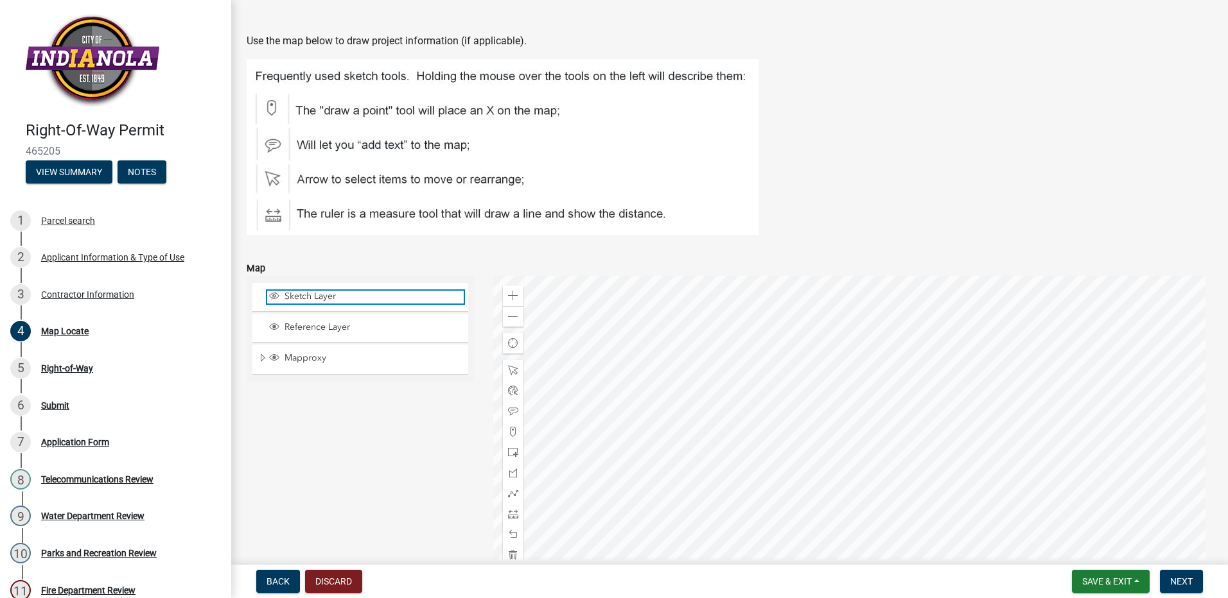
click at [304, 293] on span "Sketch Layer" at bounding box center [372, 297] width 182 height 12
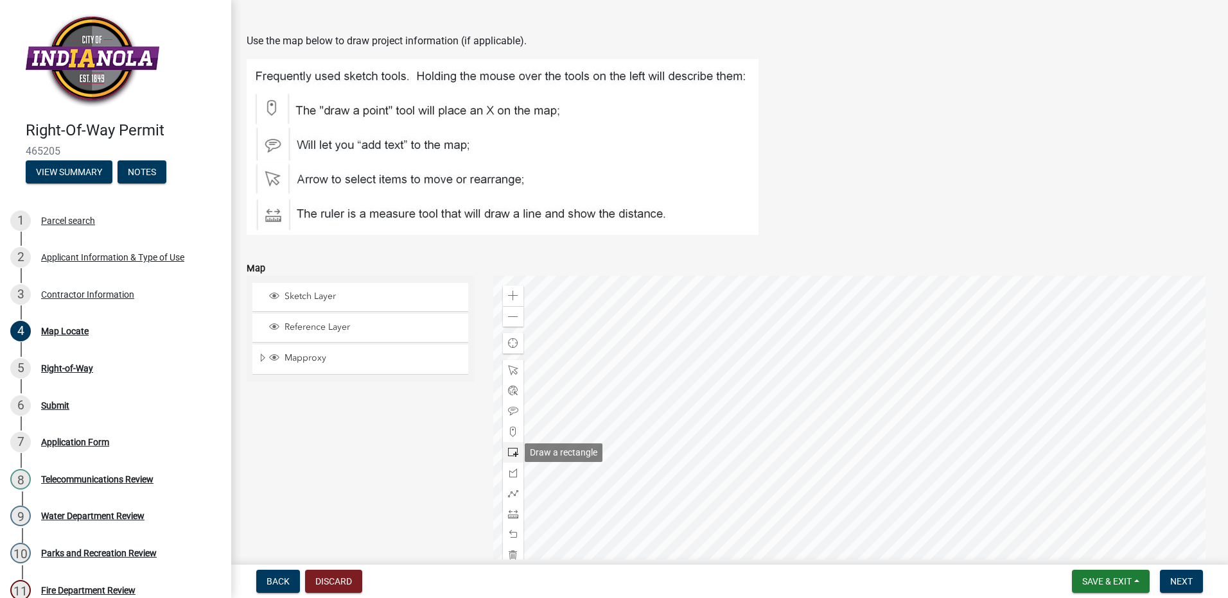
click at [510, 453] on span at bounding box center [513, 453] width 10 height 10
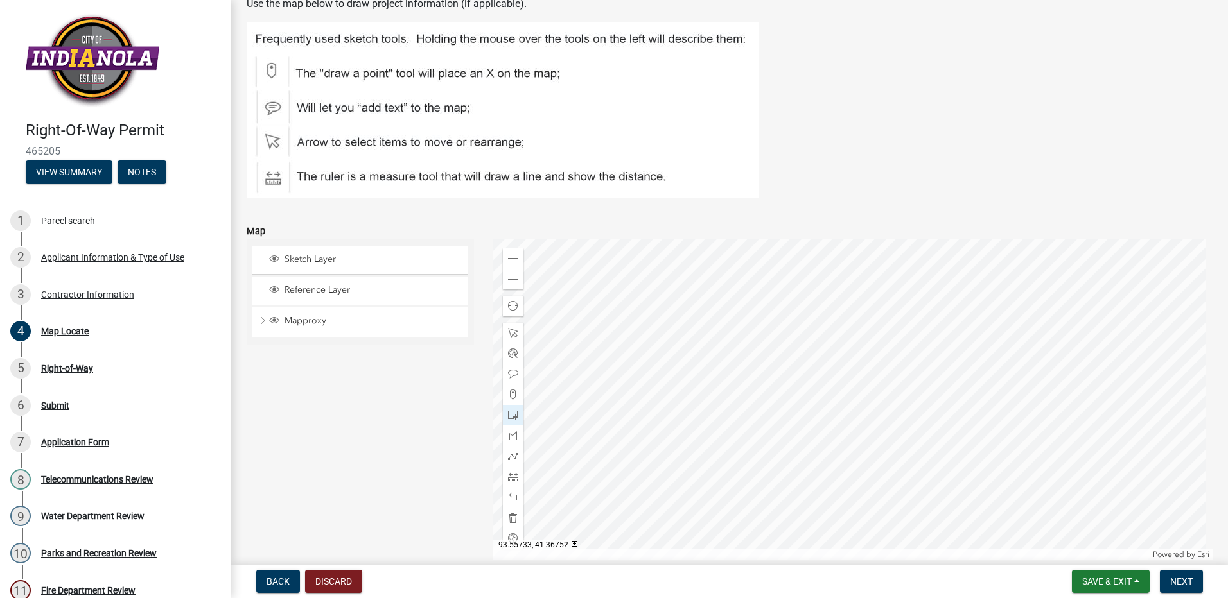
click at [902, 470] on div at bounding box center [853, 399] width 720 height 321
click at [1179, 582] on span "Next" at bounding box center [1181, 582] width 22 height 10
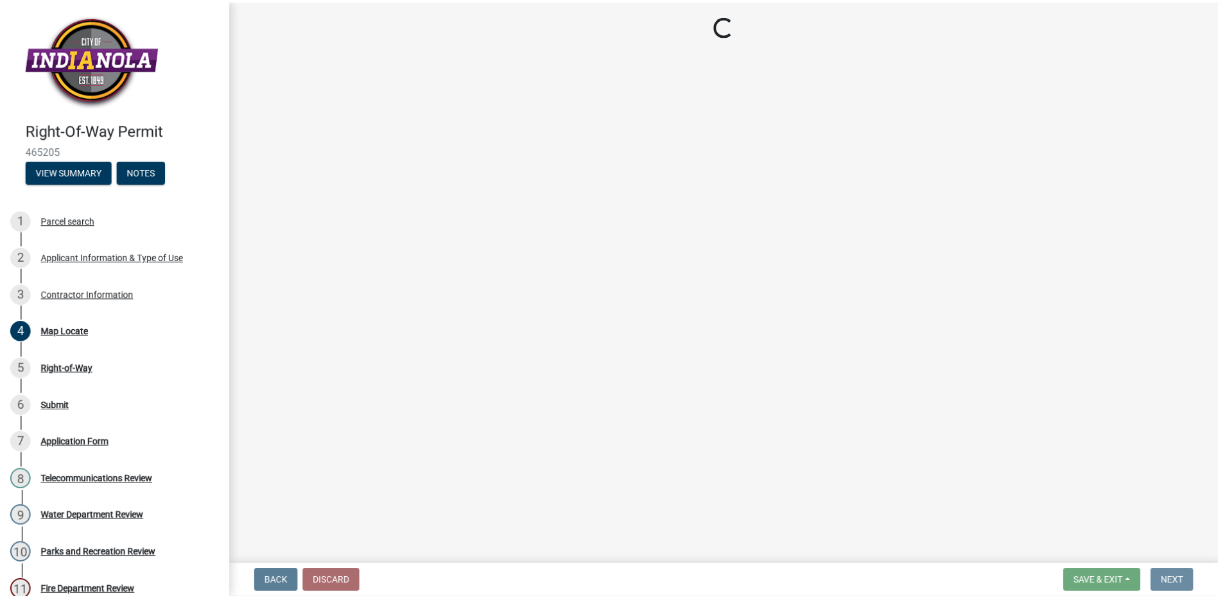
scroll to position [0, 0]
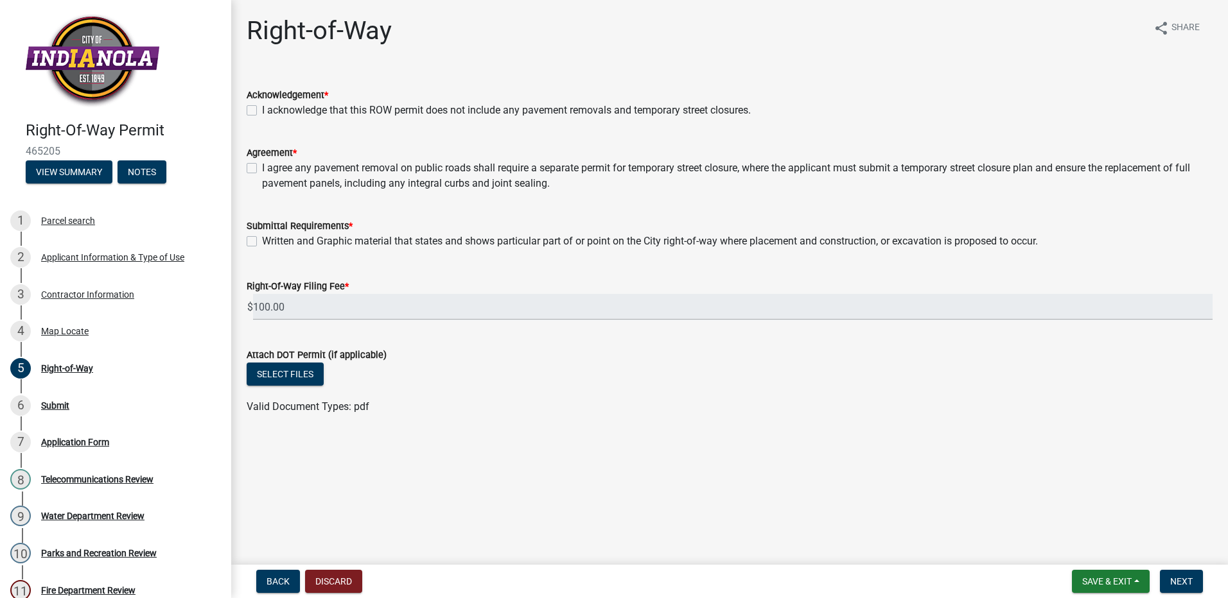
click at [262, 112] on label "I acknowledge that this ROW permit does not include any pavement removals and t…" at bounding box center [506, 110] width 489 height 15
click at [262, 111] on input "I acknowledge that this ROW permit does not include any pavement removals and t…" at bounding box center [266, 107] width 8 height 8
checkbox input "true"
click at [262, 166] on label "I agree any pavement removal on public roads shall require a separate permit fo…" at bounding box center [737, 176] width 950 height 31
click at [262, 166] on input "I agree any pavement removal on public roads shall require a separate permit fo…" at bounding box center [266, 165] width 8 height 8
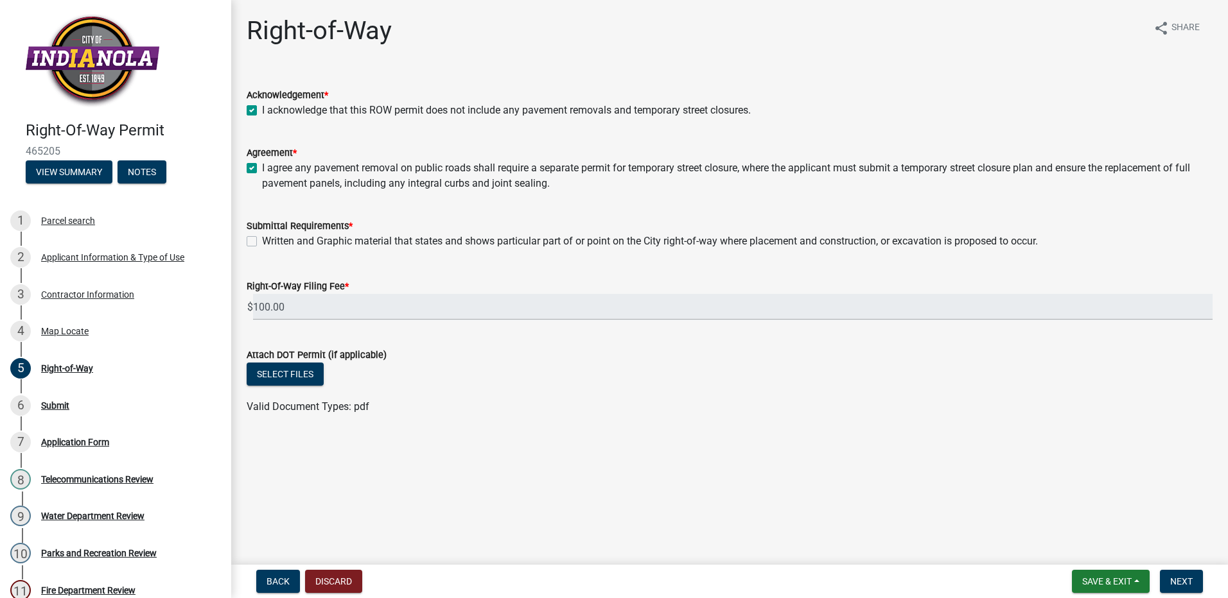
checkbox input "true"
click at [262, 238] on label "Written and Graphic material that states and shows particular part of or point …" at bounding box center [650, 241] width 776 height 15
click at [262, 238] on input "Written and Graphic material that states and shows particular part of or point …" at bounding box center [266, 238] width 8 height 8
checkbox input "true"
click at [1175, 548] on main "Right-of-Way share Share Acknowledgement * I acknowledge that this ROW permit d…" at bounding box center [729, 280] width 997 height 560
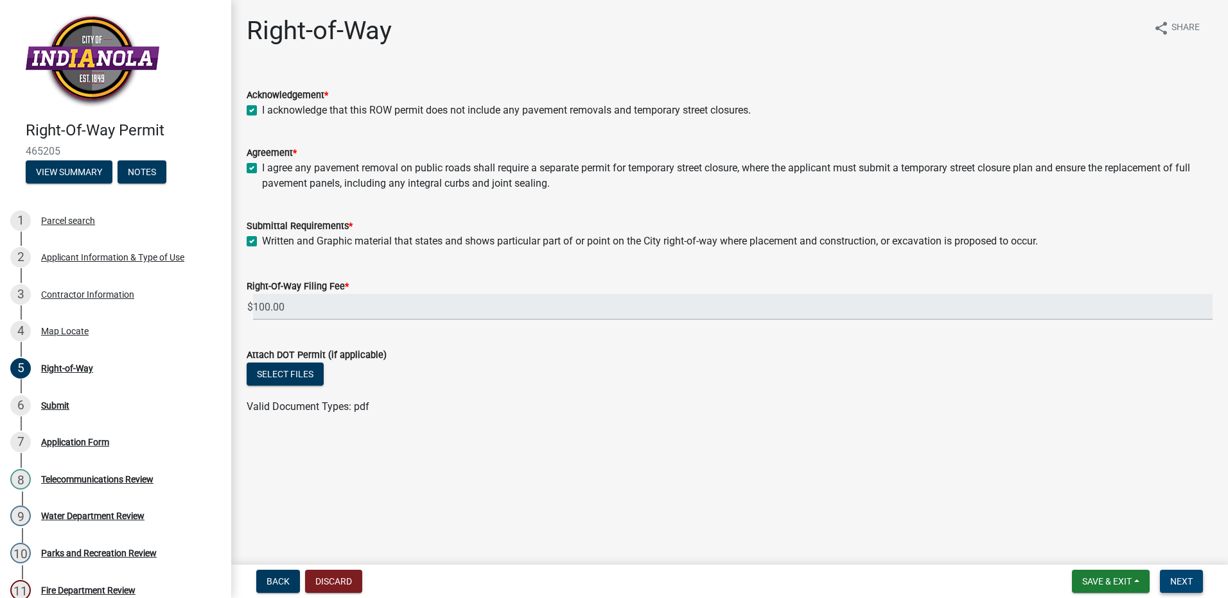
click at [1185, 579] on span "Next" at bounding box center [1181, 582] width 22 height 10
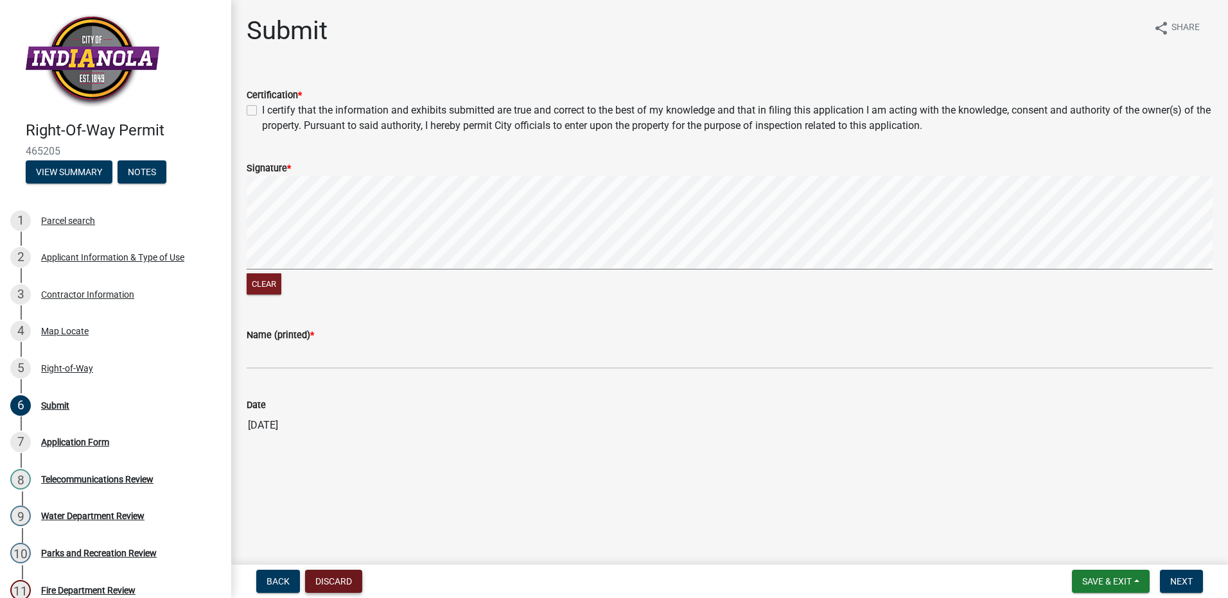
click at [346, 585] on button "Discard" at bounding box center [333, 581] width 57 height 23
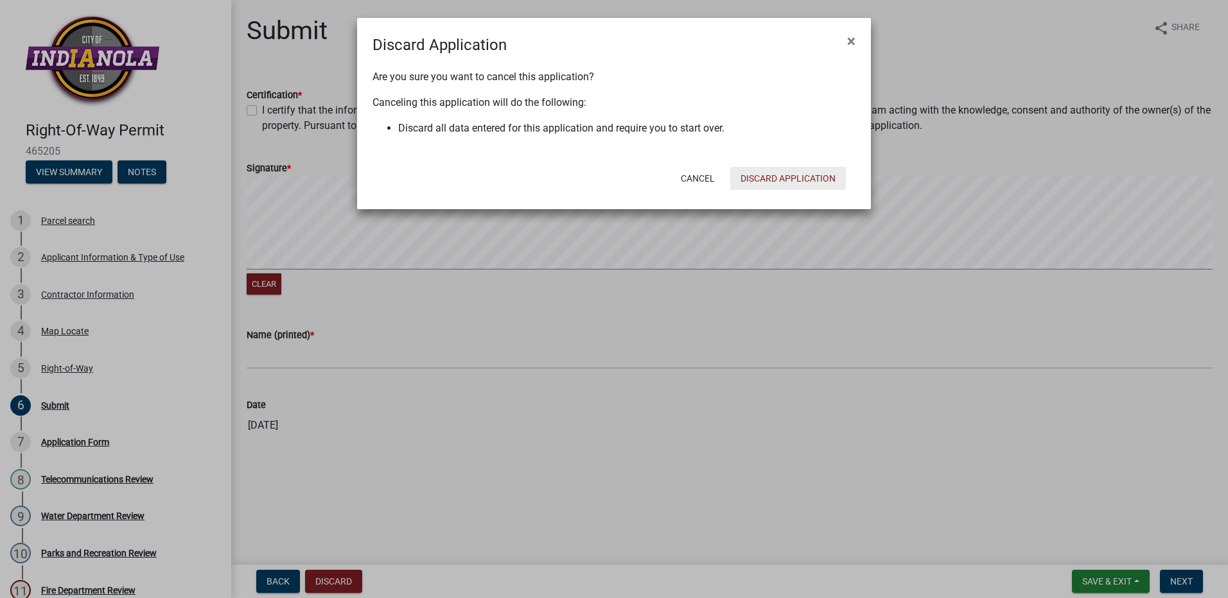
click at [771, 175] on button "Discard Application" at bounding box center [788, 178] width 116 height 23
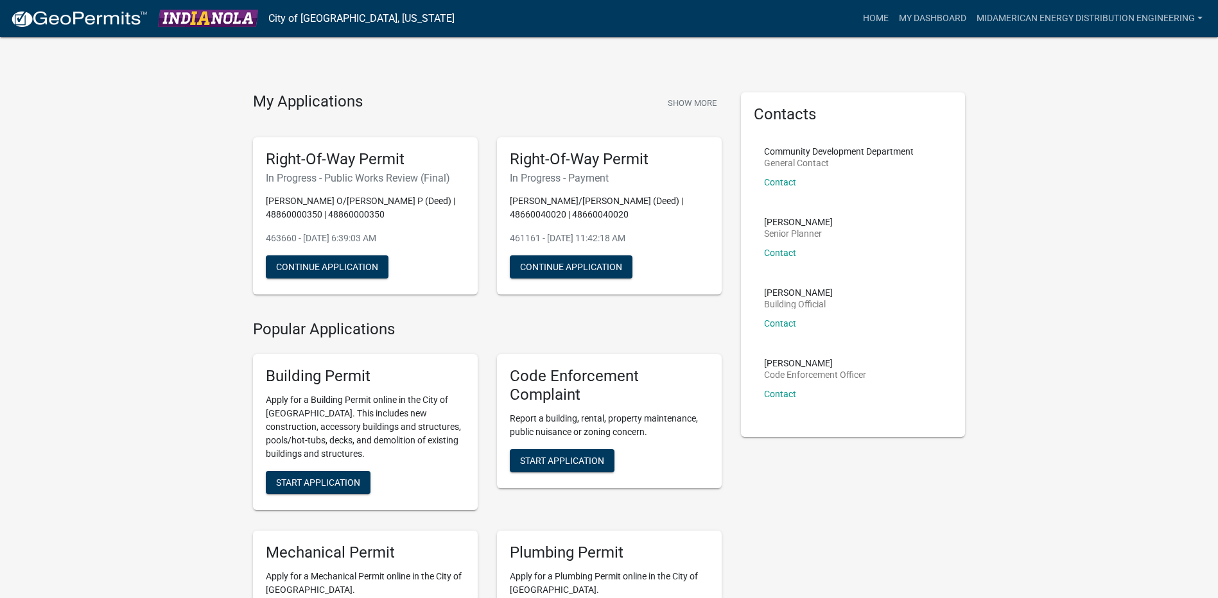
click at [522, 158] on h5 "Right-Of-Way Permit" at bounding box center [609, 159] width 199 height 19
click at [365, 164] on h5 "Right-Of-Way Permit" at bounding box center [365, 159] width 199 height 19
click at [581, 269] on button "Continue Application" at bounding box center [571, 267] width 123 height 23
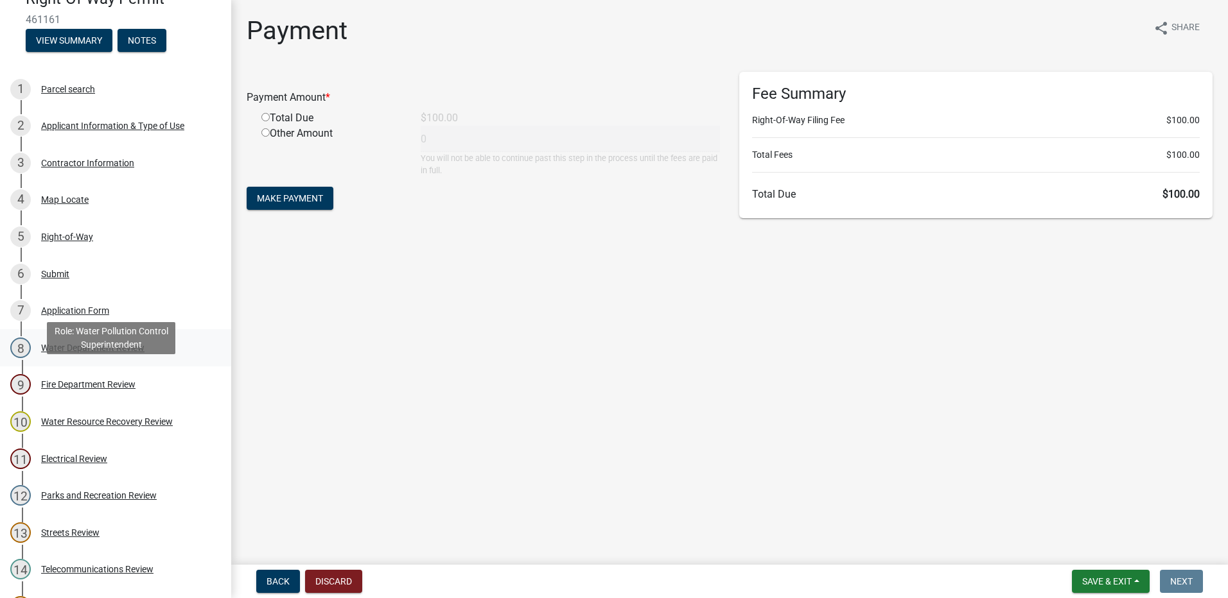
scroll to position [128, 0]
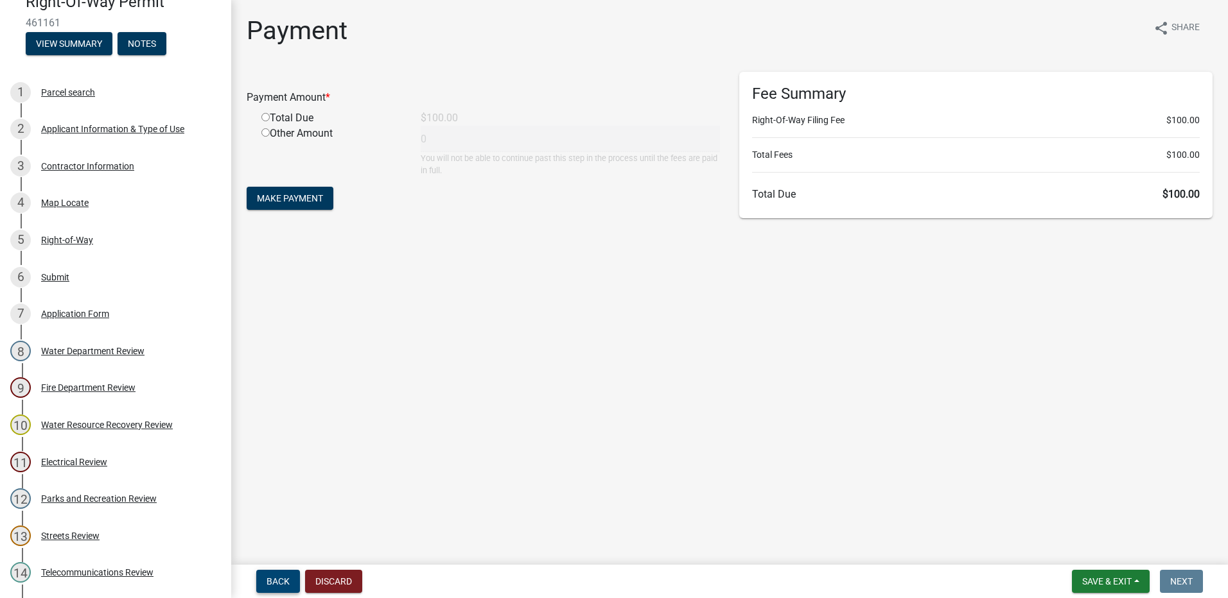
click at [274, 586] on span "Back" at bounding box center [277, 582] width 23 height 10
